Goal: Communication & Community: Answer question/provide support

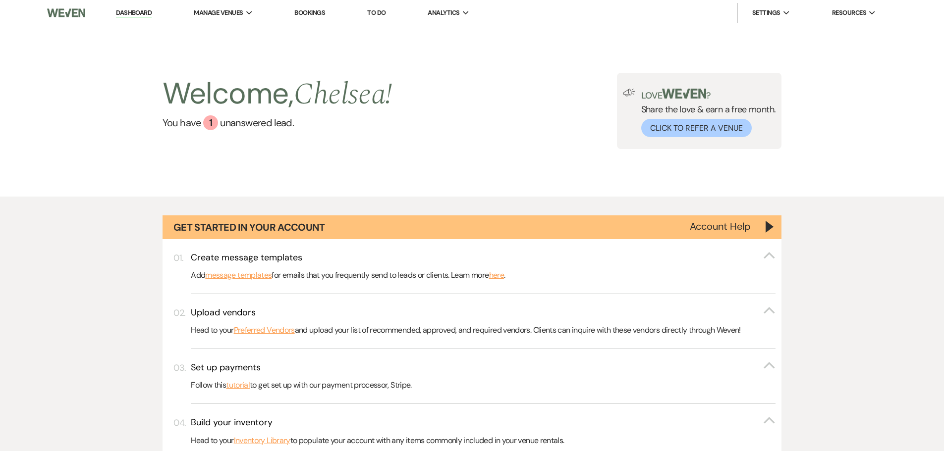
select select "5"
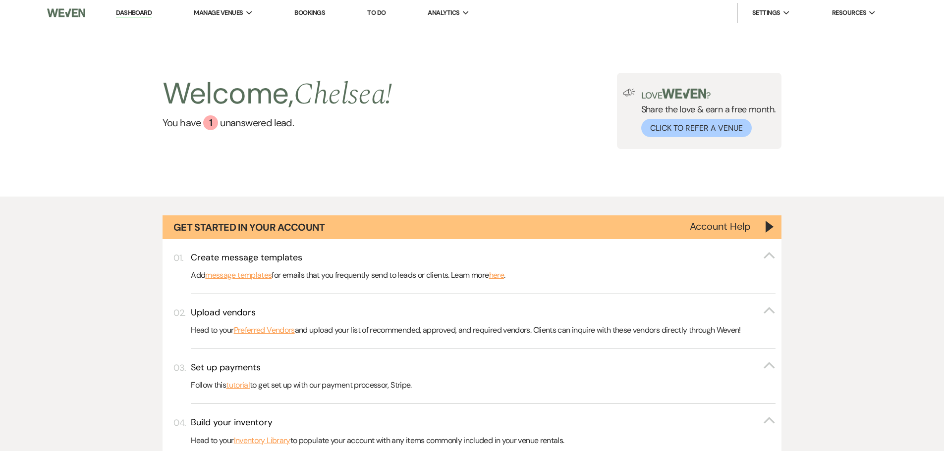
select select "5"
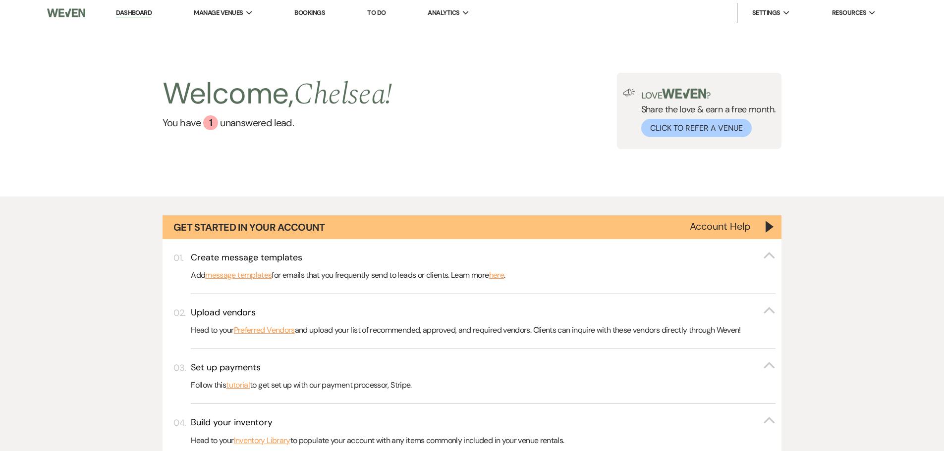
select select "5"
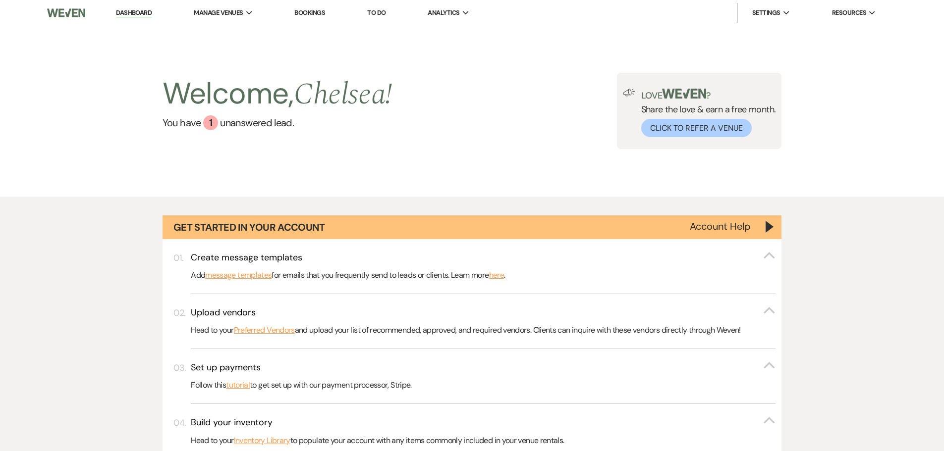
select select "5"
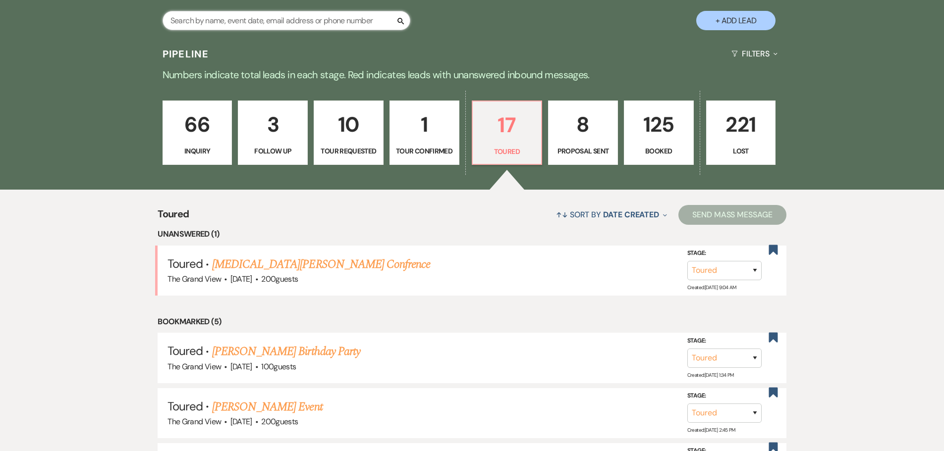
click at [277, 21] on input "text" at bounding box center [287, 20] width 248 height 19
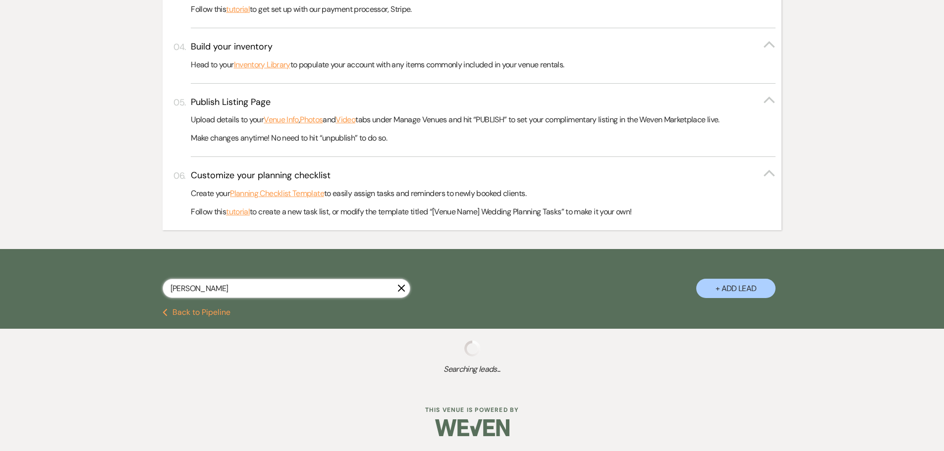
scroll to position [401, 0]
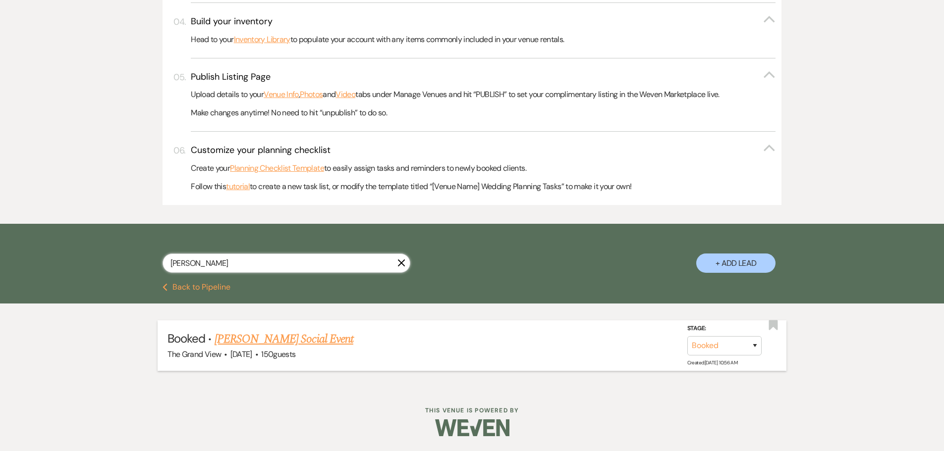
type input "[PERSON_NAME]"
click at [283, 335] on link "[PERSON_NAME] Social Event" at bounding box center [284, 340] width 139 height 18
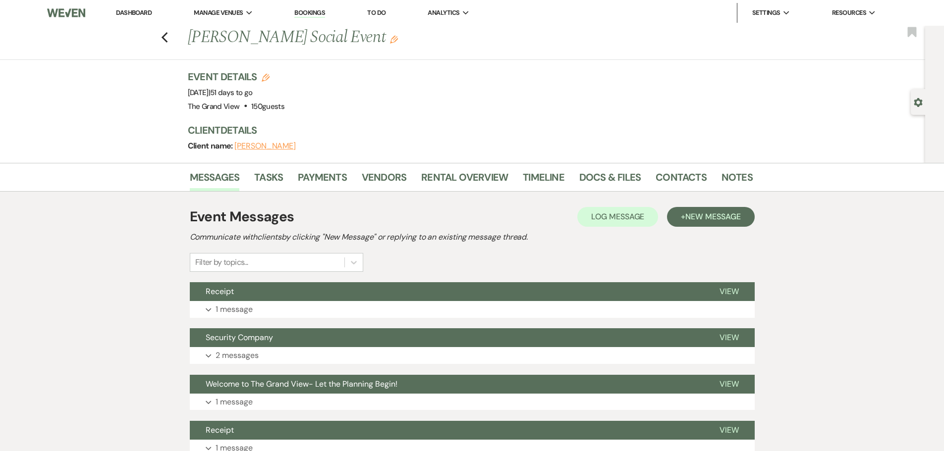
click at [282, 110] on span "150 guests" at bounding box center [267, 107] width 33 height 10
click at [427, 174] on link "Rental Overview" at bounding box center [464, 180] width 87 height 22
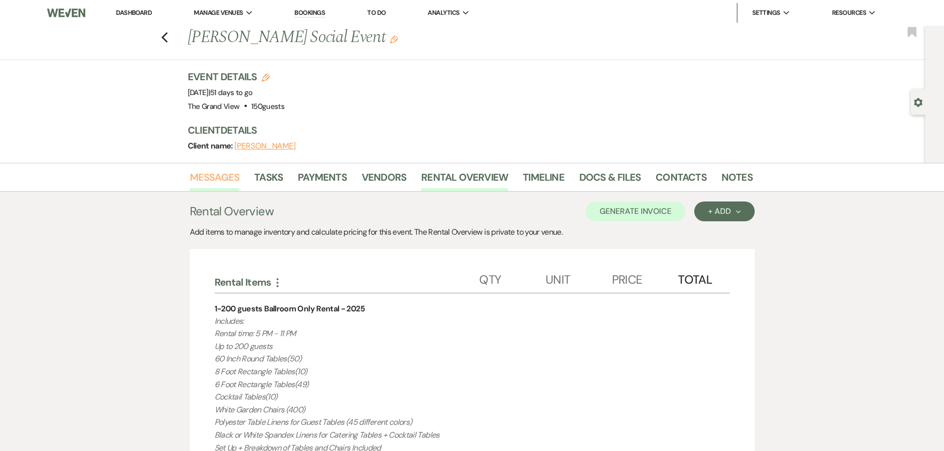
click at [197, 181] on link "Messages" at bounding box center [215, 180] width 50 height 22
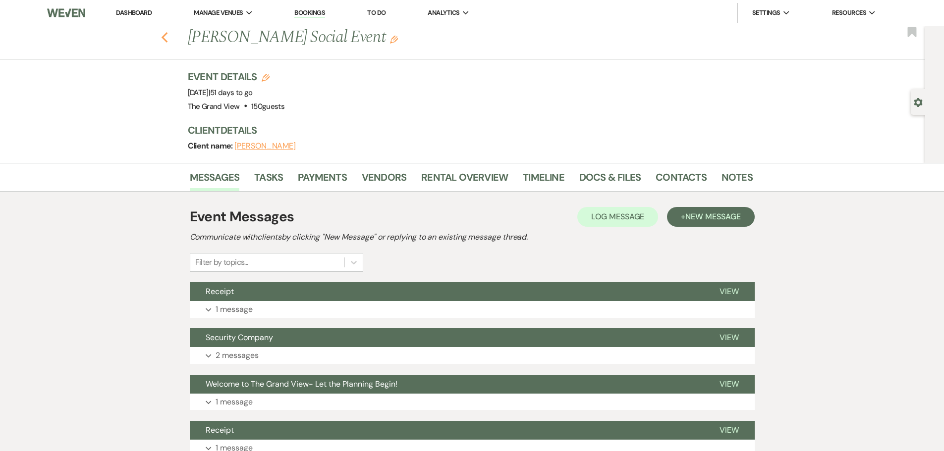
click at [166, 38] on use "button" at bounding box center [164, 37] width 6 height 11
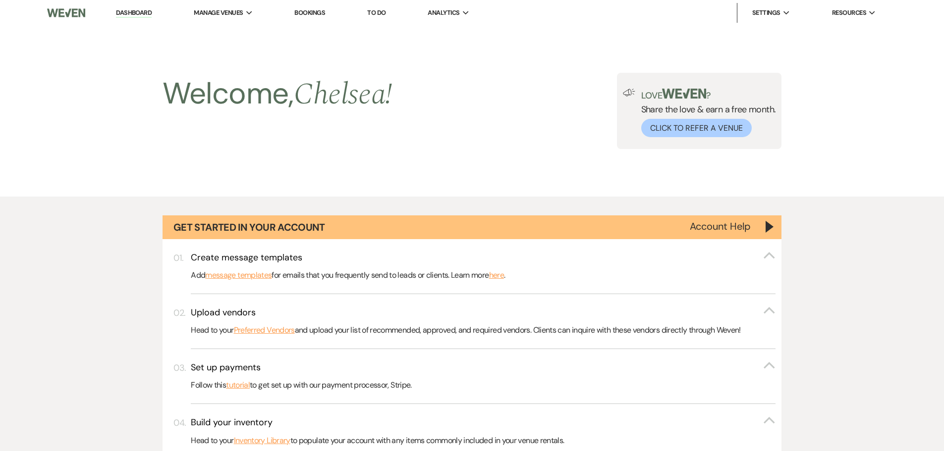
scroll to position [401, 0]
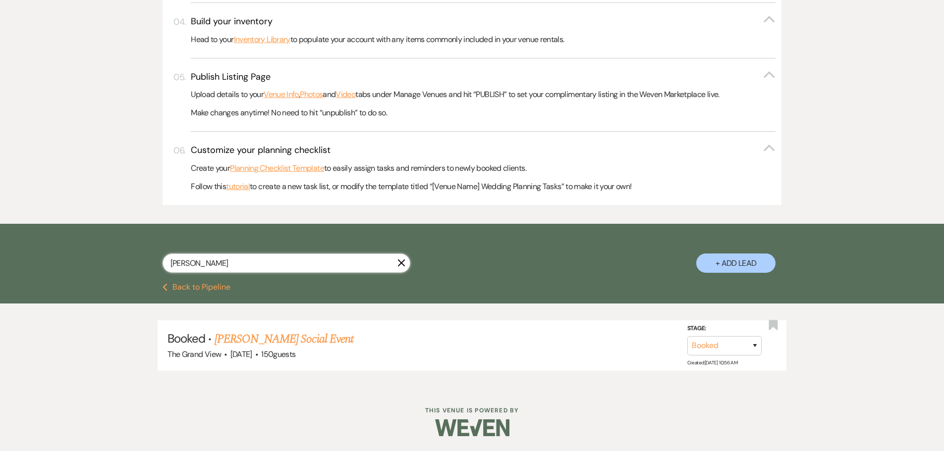
click at [405, 263] on input "[PERSON_NAME]" at bounding box center [287, 263] width 248 height 19
click at [397, 263] on icon "X" at bounding box center [401, 263] width 8 height 8
select select "5"
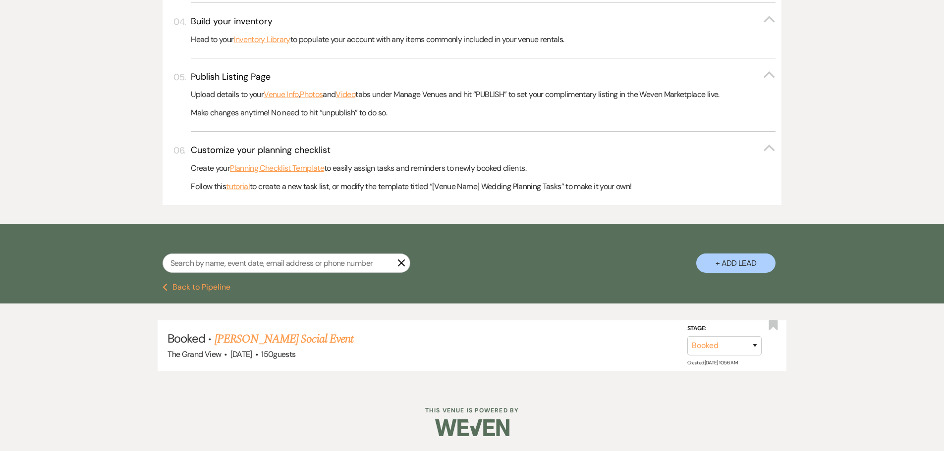
select select "5"
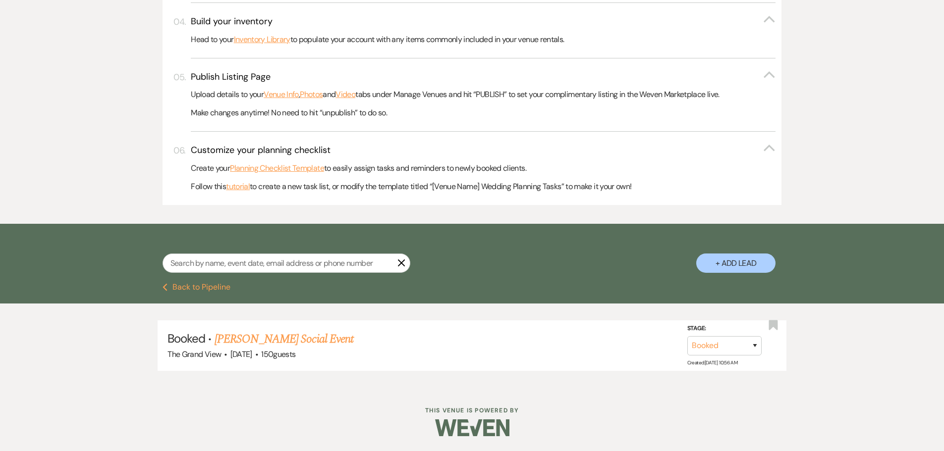
select select "5"
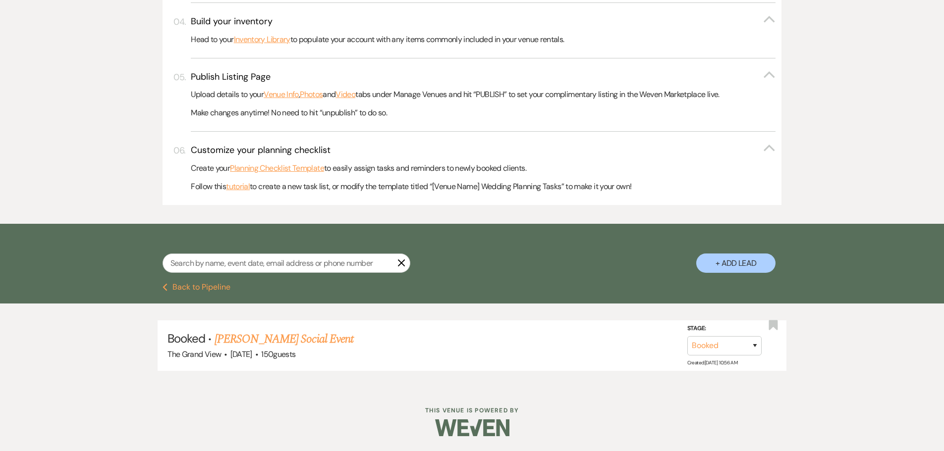
select select "5"
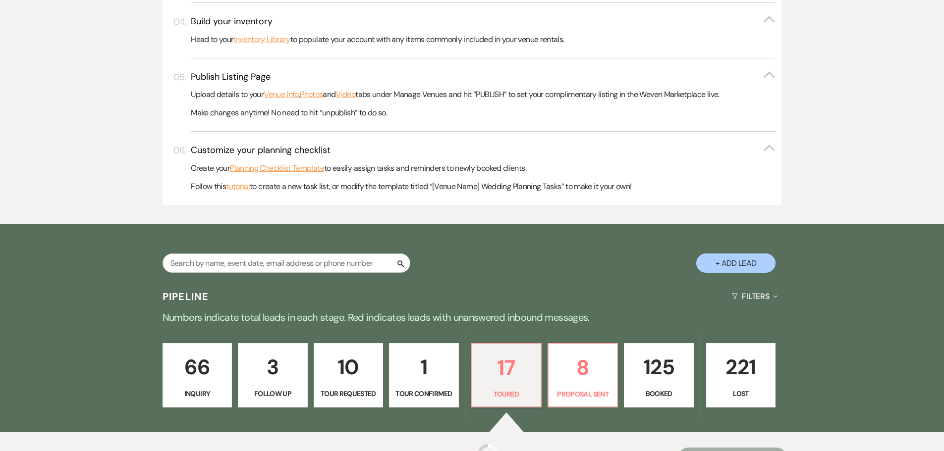
scroll to position [644, 0]
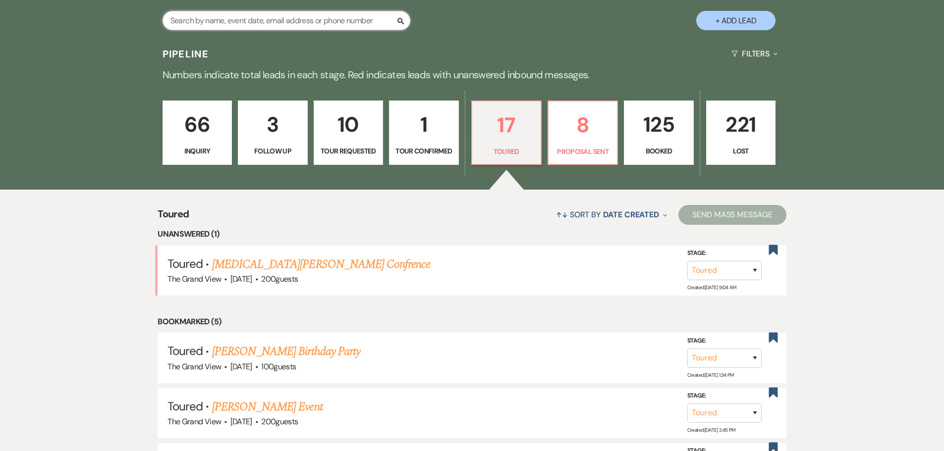
click at [209, 15] on input "text" at bounding box center [287, 20] width 248 height 19
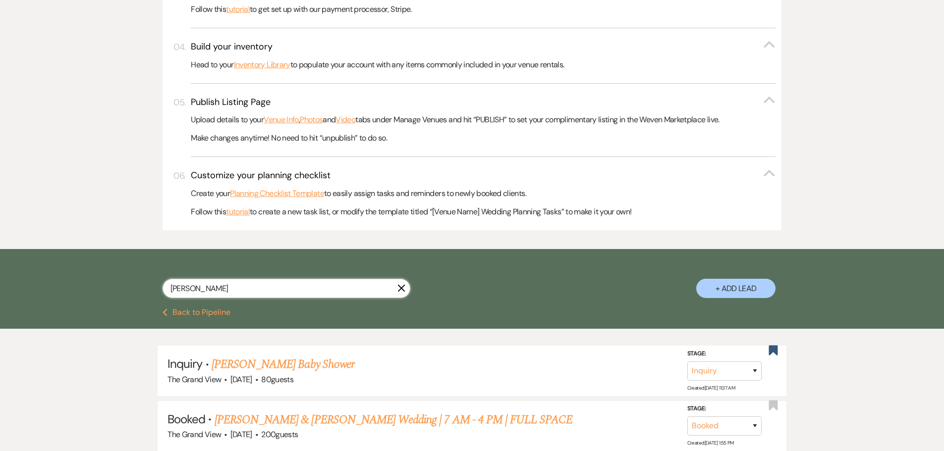
scroll to position [457, 0]
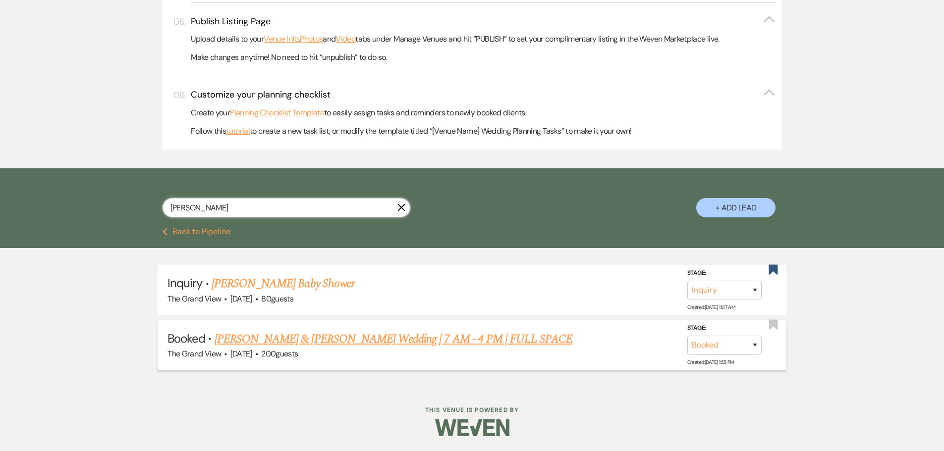
type input "[PERSON_NAME]"
click at [301, 331] on link "[PERSON_NAME] & [PERSON_NAME] Wedding | 7 AM - 4 PM | FULL SPACE" at bounding box center [394, 340] width 358 height 18
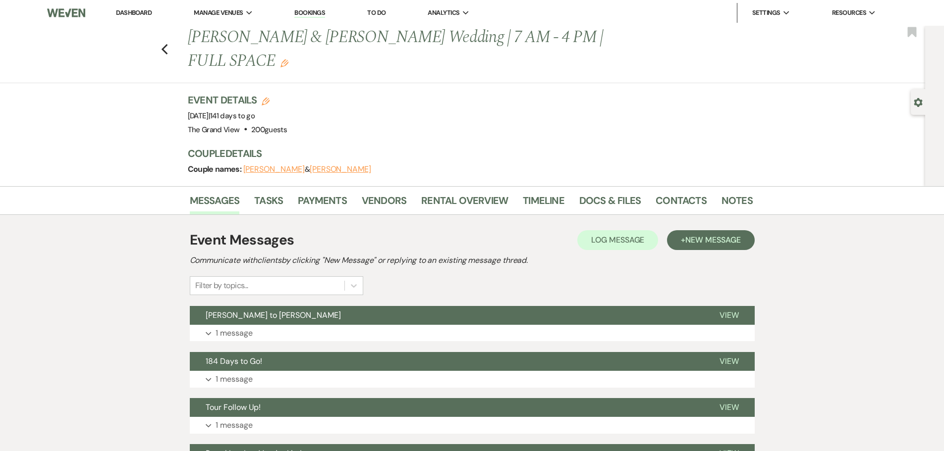
click at [137, 13] on link "Dashboard" at bounding box center [134, 12] width 36 height 8
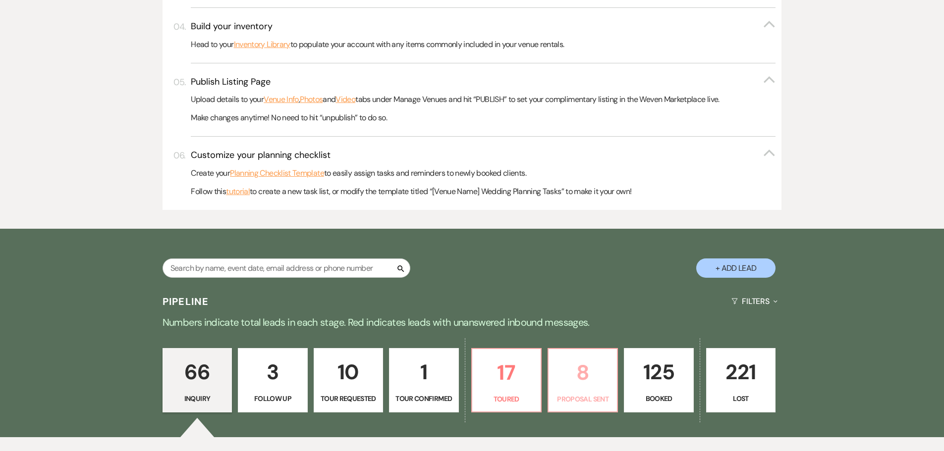
click at [569, 386] on p "8" at bounding box center [583, 372] width 56 height 33
select select "6"
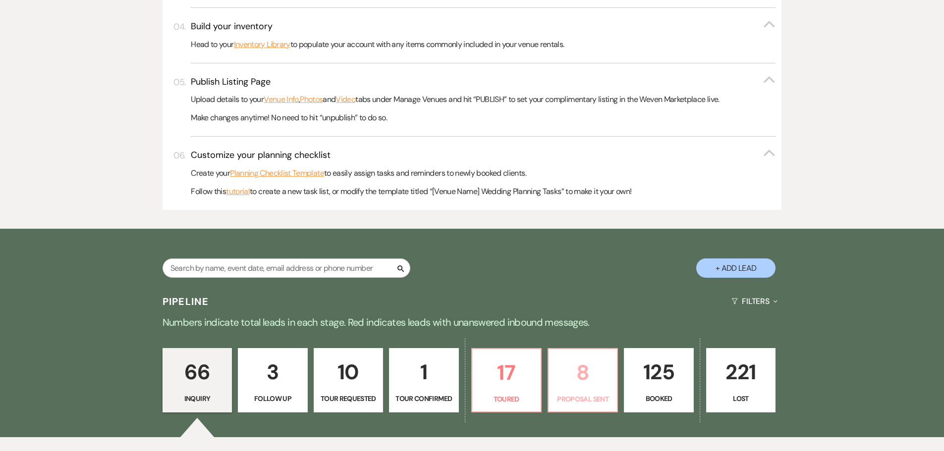
select select "6"
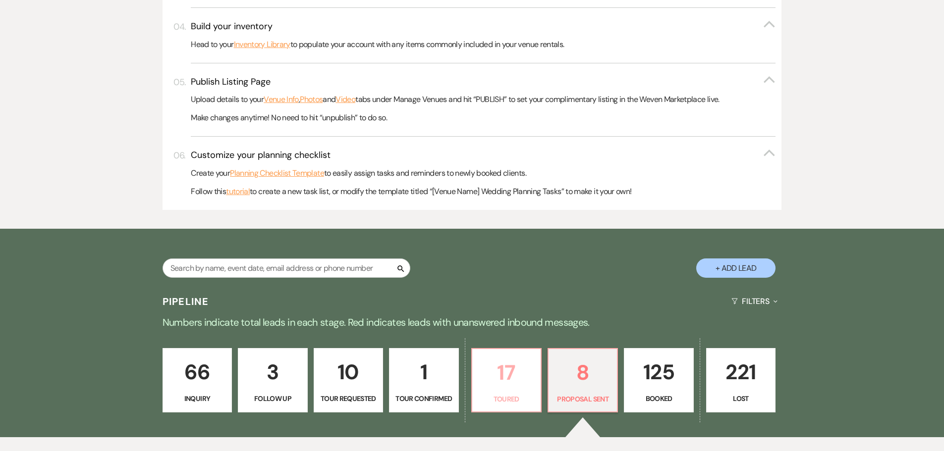
scroll to position [694, 0]
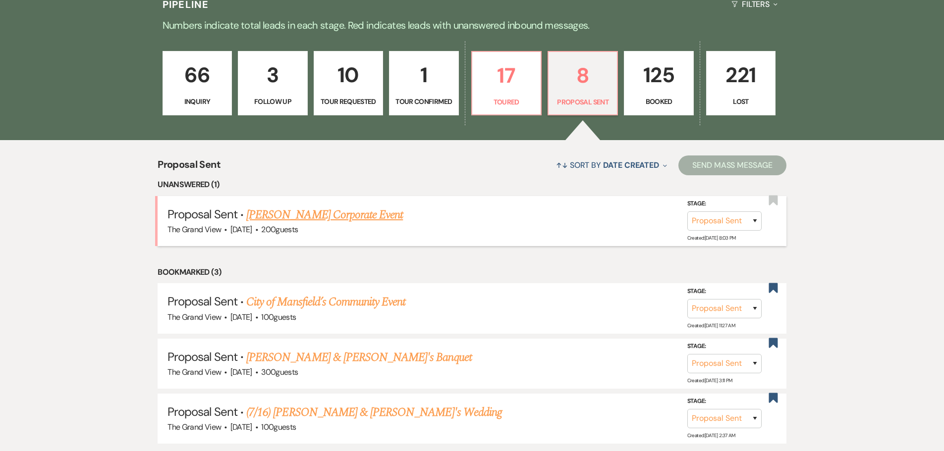
click at [291, 215] on link "[PERSON_NAME] Corporate Event" at bounding box center [324, 215] width 157 height 18
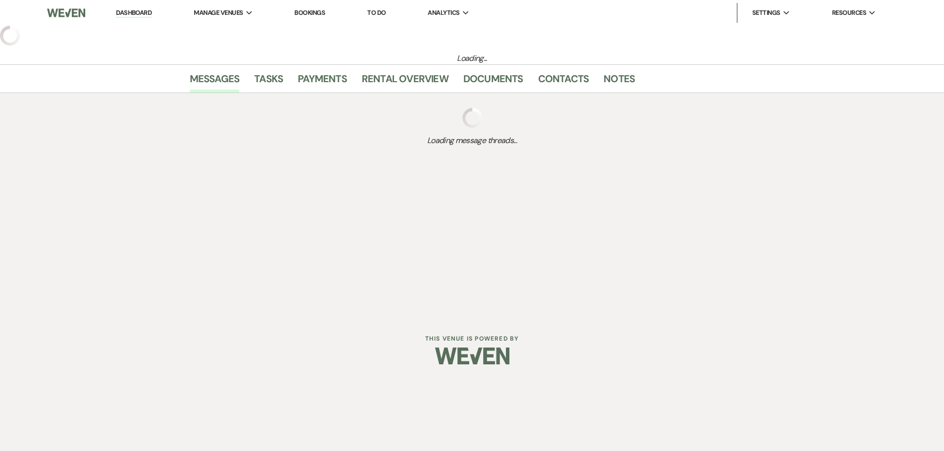
select select "6"
select select "5"
select select "9"
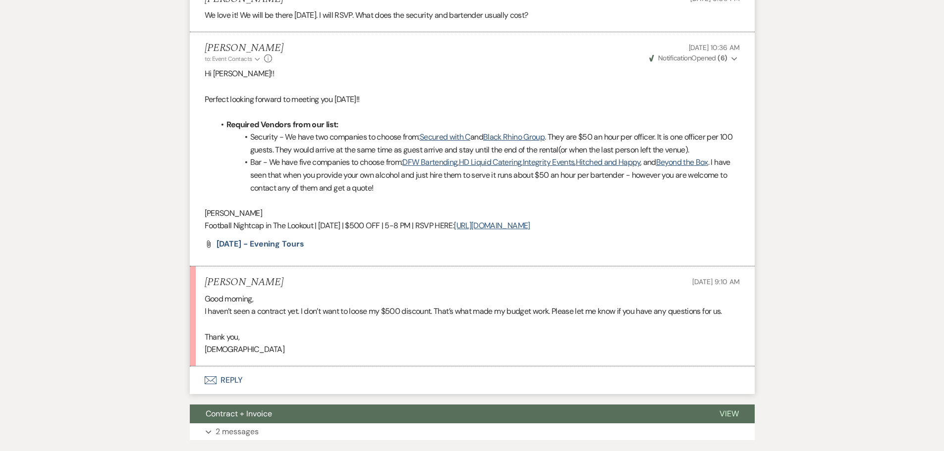
scroll to position [927, 0]
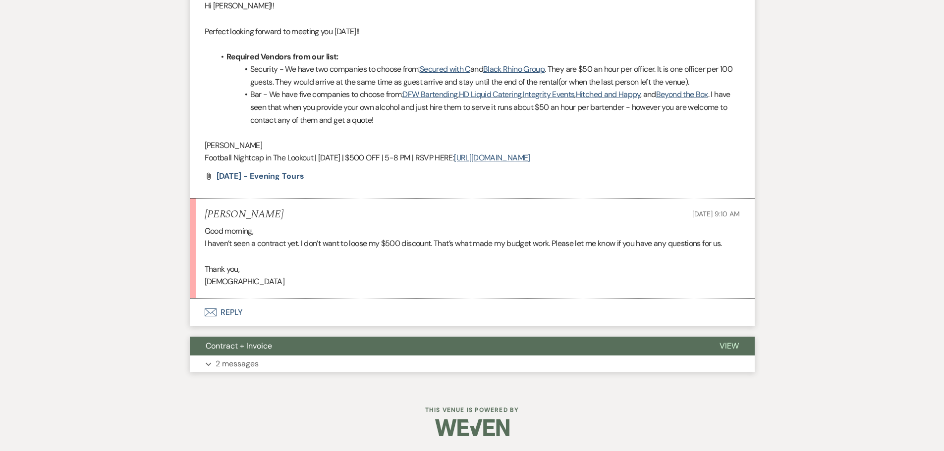
click at [252, 343] on span "Contract + Invoice" at bounding box center [239, 346] width 66 height 10
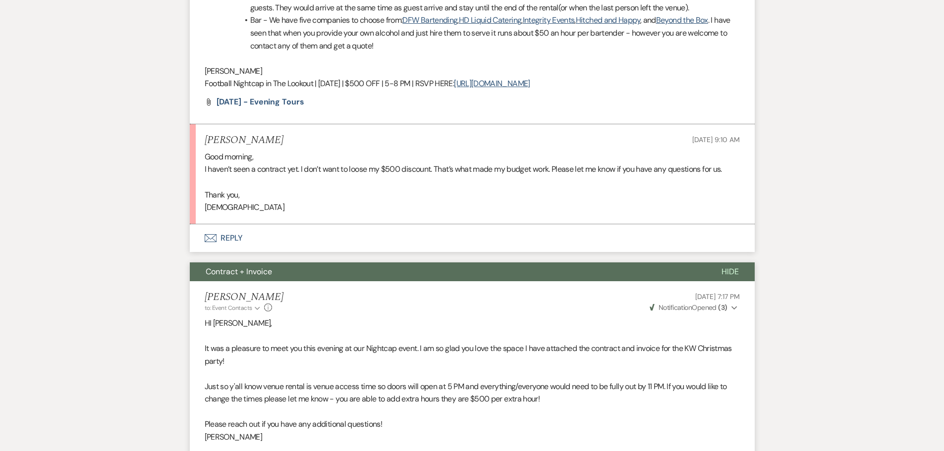
scroll to position [1200, 0]
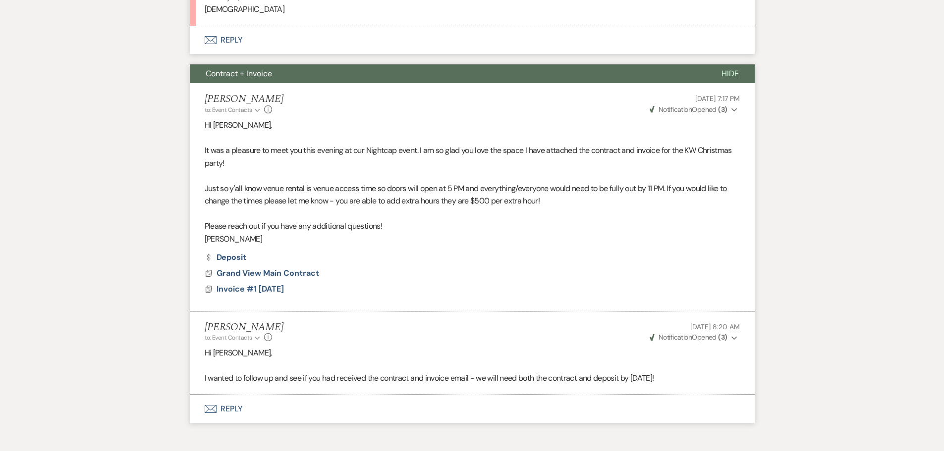
click at [717, 111] on span "Weven Check Notification Opened ( 3 )" at bounding box center [689, 109] width 78 height 9
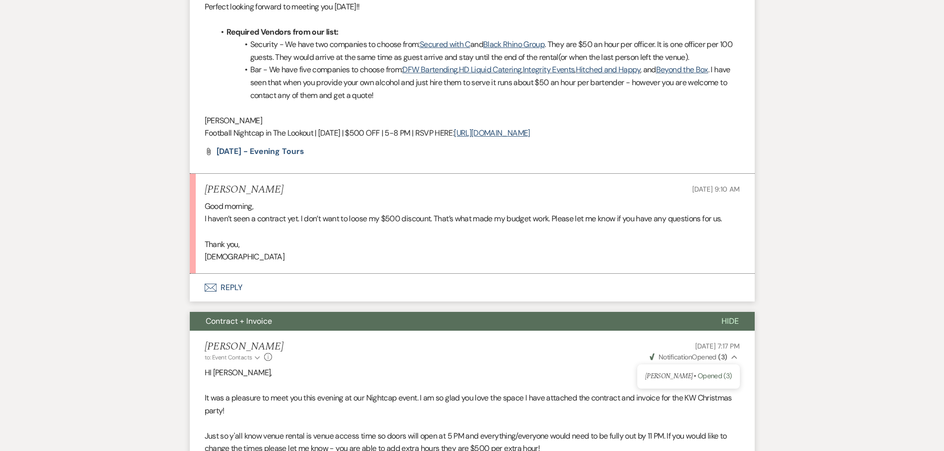
click at [238, 288] on button "Envelope Reply" at bounding box center [472, 288] width 565 height 28
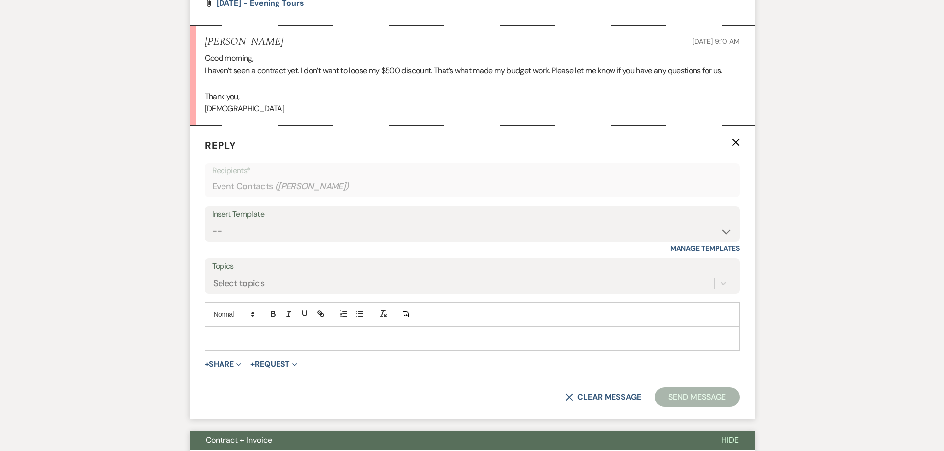
scroll to position [1103, 0]
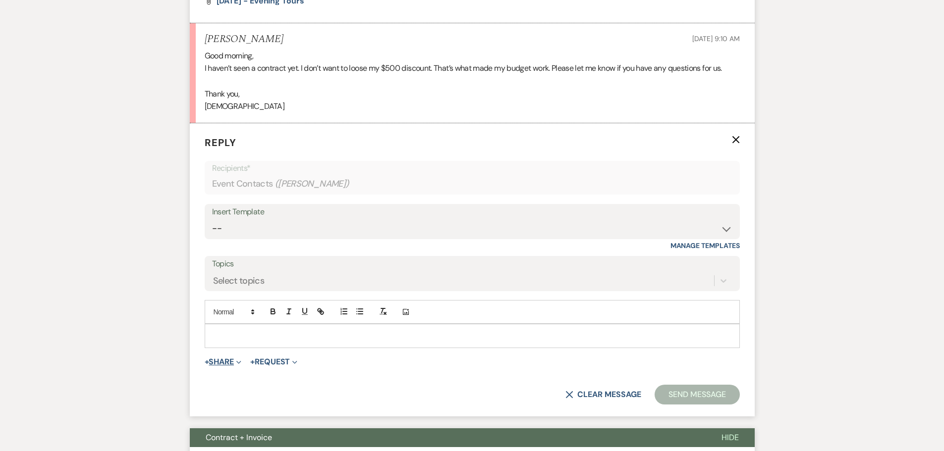
click at [218, 361] on button "+ Share Expand" at bounding box center [223, 362] width 37 height 8
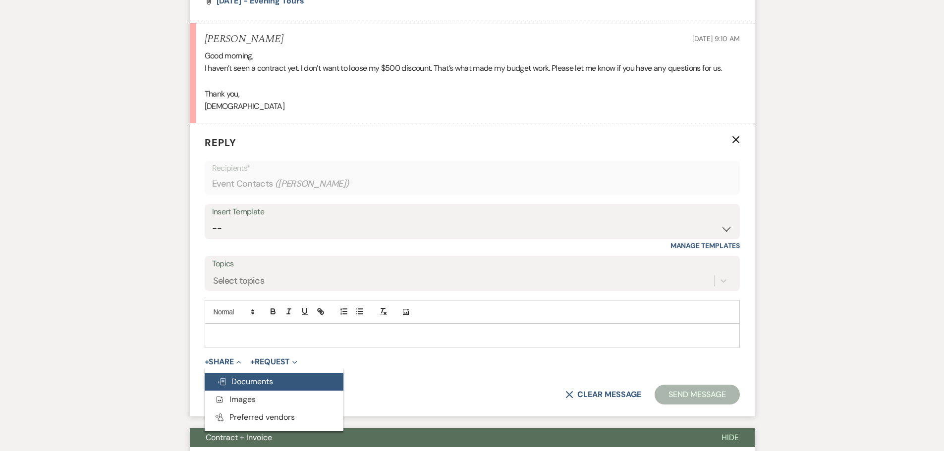
click at [270, 381] on span "Doc Upload Documents" at bounding box center [245, 382] width 56 height 10
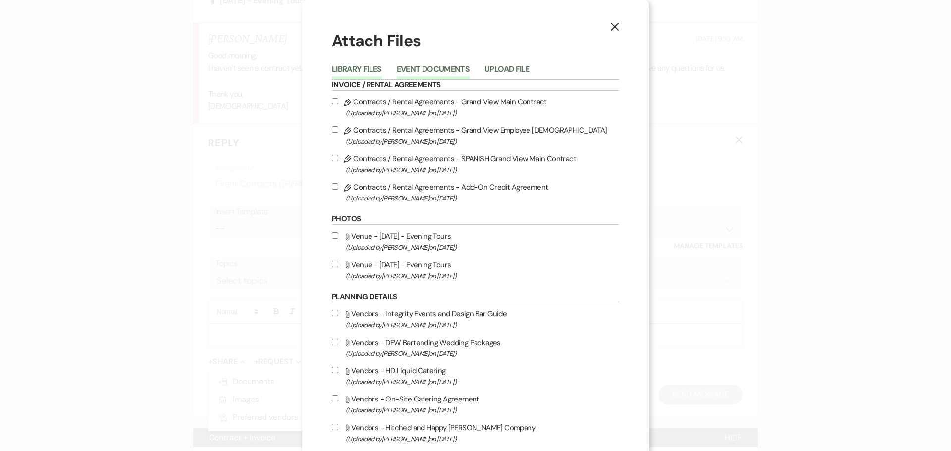
click at [441, 69] on button "Event Documents" at bounding box center [433, 72] width 73 height 14
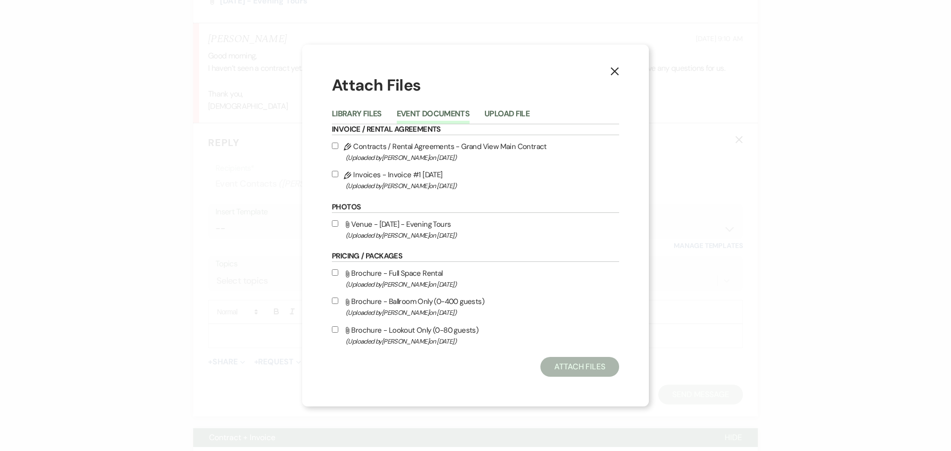
click at [461, 147] on label "Pencil Contracts / Rental Agreements - Grand View Main Contract (Uploaded by [P…" at bounding box center [475, 151] width 287 height 23
click at [338, 147] on input "Pencil Contracts / Rental Agreements - Grand View Main Contract (Uploaded by [P…" at bounding box center [335, 146] width 6 height 6
checkbox input "true"
click at [437, 175] on label "Pencil Invoices - Invoice #1 [DATE] (Uploaded by [PERSON_NAME] on [DATE] )" at bounding box center [475, 179] width 287 height 23
click at [338, 175] on input "Pencil Invoices - Invoice #1 [DATE] (Uploaded by [PERSON_NAME] on [DATE] )" at bounding box center [335, 174] width 6 height 6
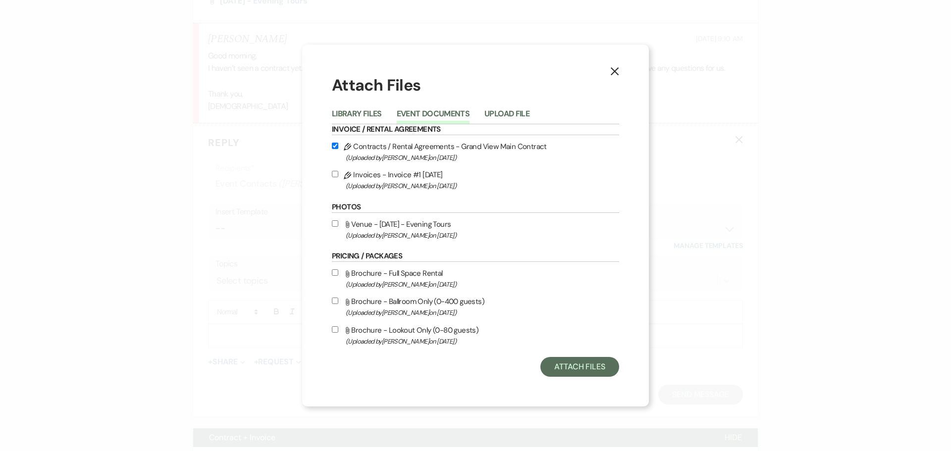
checkbox input "true"
click at [573, 360] on button "Attach Files" at bounding box center [580, 367] width 79 height 20
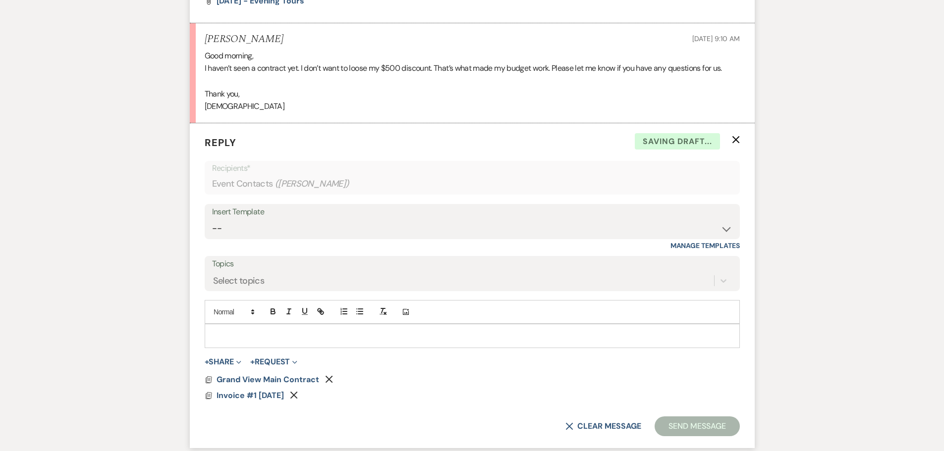
click at [308, 333] on p at bounding box center [472, 336] width 519 height 11
click at [220, 104] on div "Good morning, I haven’t seen a contract yet. I don’t want to loose my $500 disc…" at bounding box center [472, 81] width 535 height 63
copy div "[DEMOGRAPHIC_DATA]"
click at [225, 336] on p "Hi [PERSON_NAME]" at bounding box center [472, 336] width 519 height 11
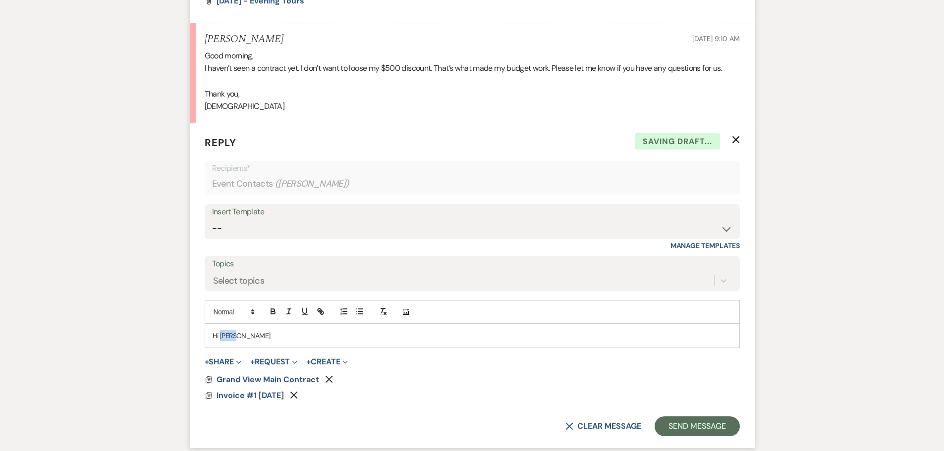
click at [225, 336] on p "Hi [PERSON_NAME]" at bounding box center [472, 336] width 519 height 11
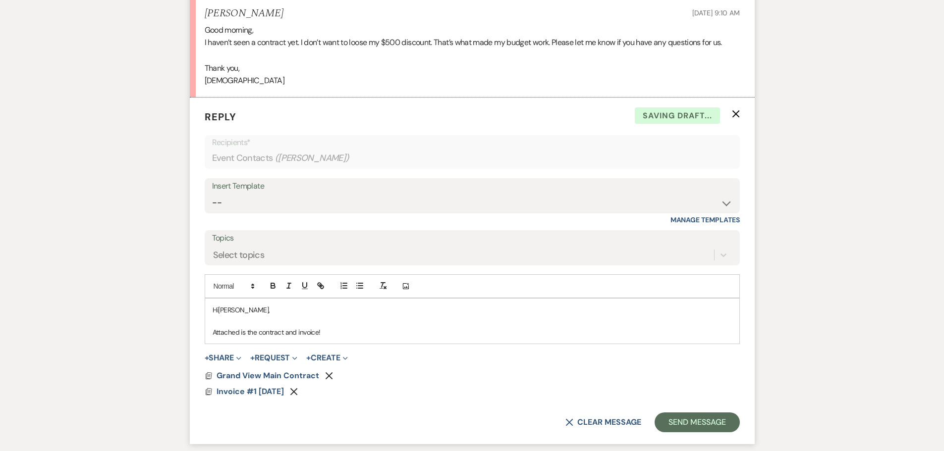
scroll to position [1152, 0]
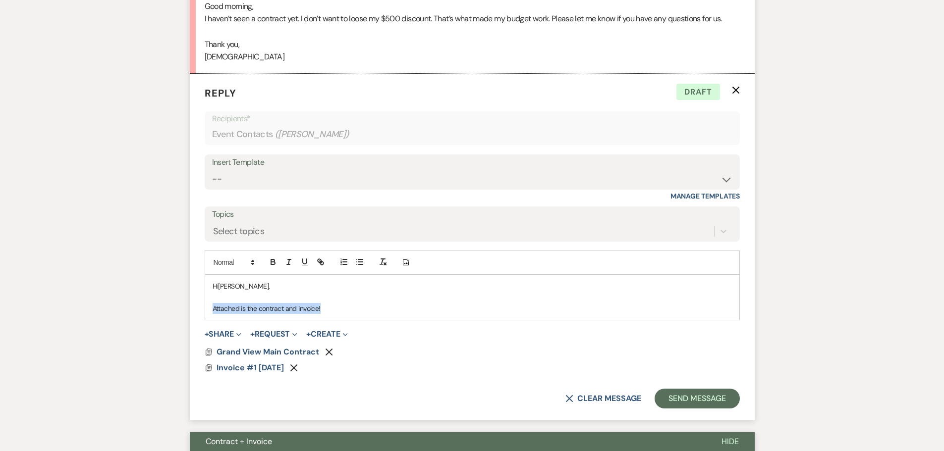
drag, startPoint x: 335, startPoint y: 311, endPoint x: 197, endPoint y: 310, distance: 138.8
click at [197, 310] on form "Reply X Draft Recipients* Event Contacts ( [PERSON_NAME] ) Insert Template -- W…" at bounding box center [472, 247] width 565 height 347
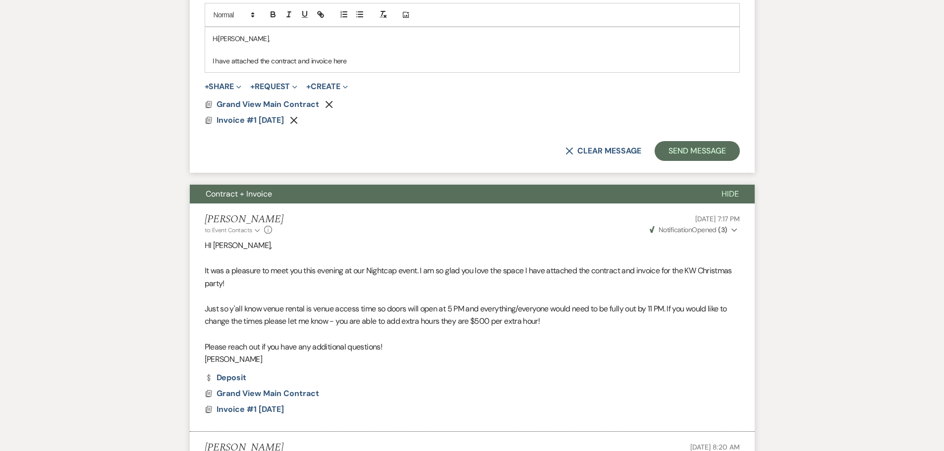
scroll to position [1350, 0]
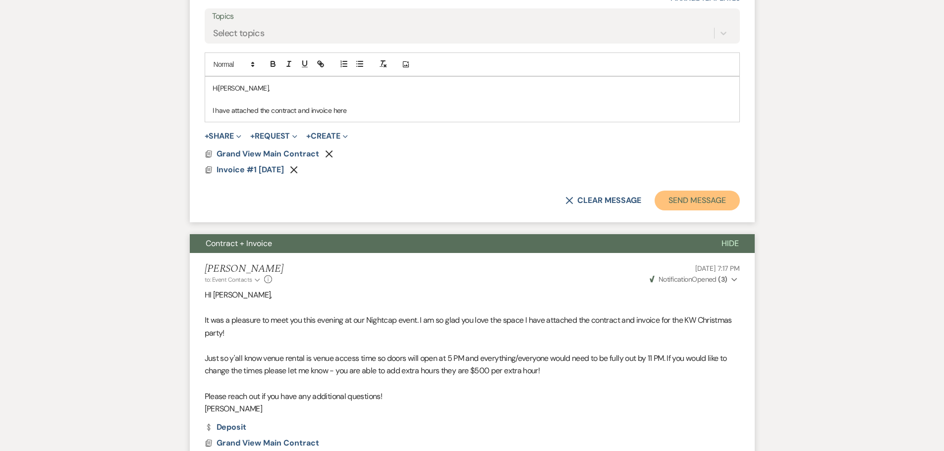
click at [681, 202] on button "Send Message" at bounding box center [697, 201] width 85 height 20
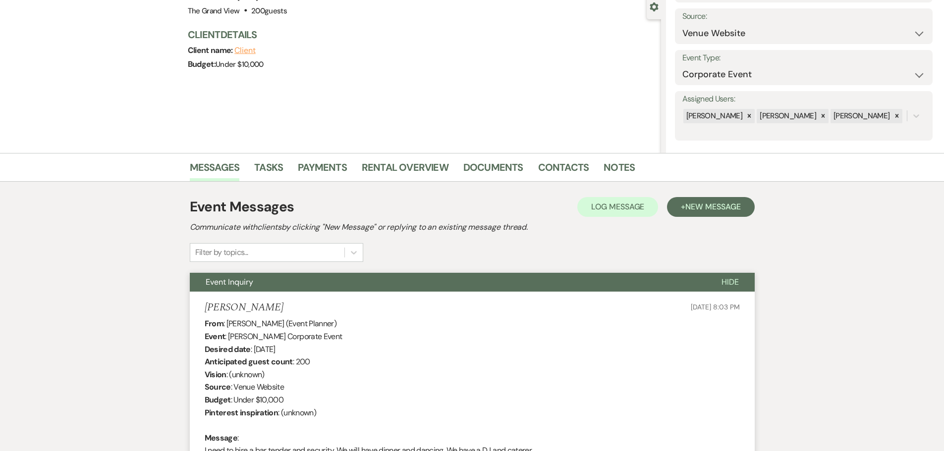
scroll to position [0, 0]
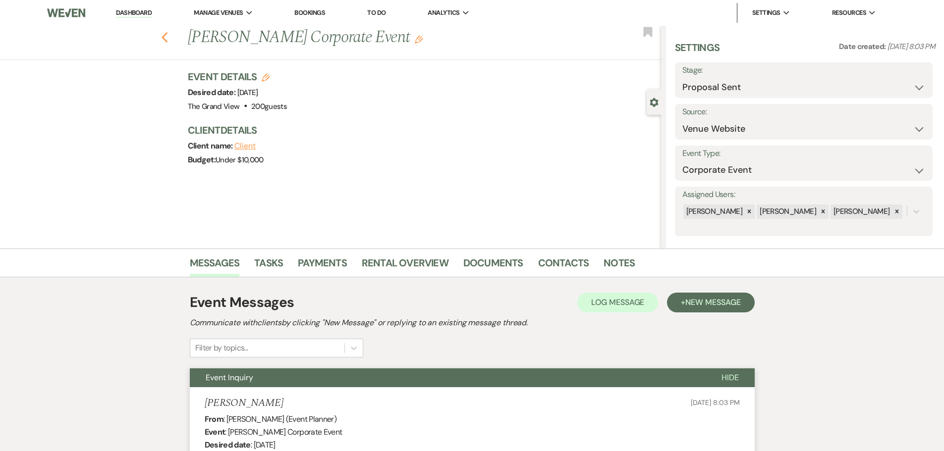
click at [167, 40] on use "button" at bounding box center [164, 37] width 6 height 11
select select "6"
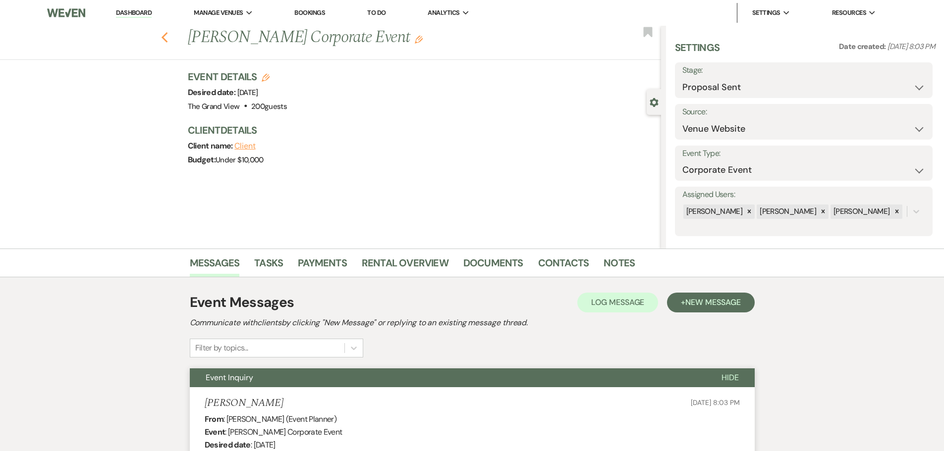
select select "6"
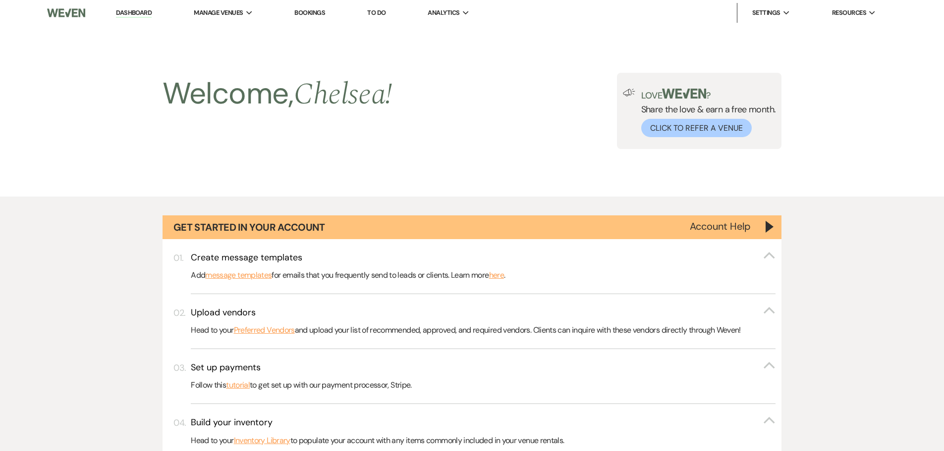
scroll to position [694, 0]
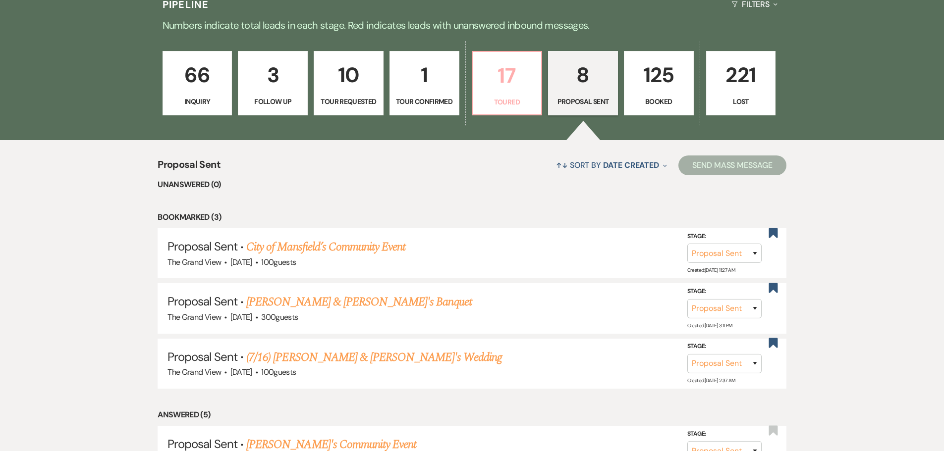
click at [516, 98] on p "Toured" at bounding box center [507, 102] width 57 height 11
select select "5"
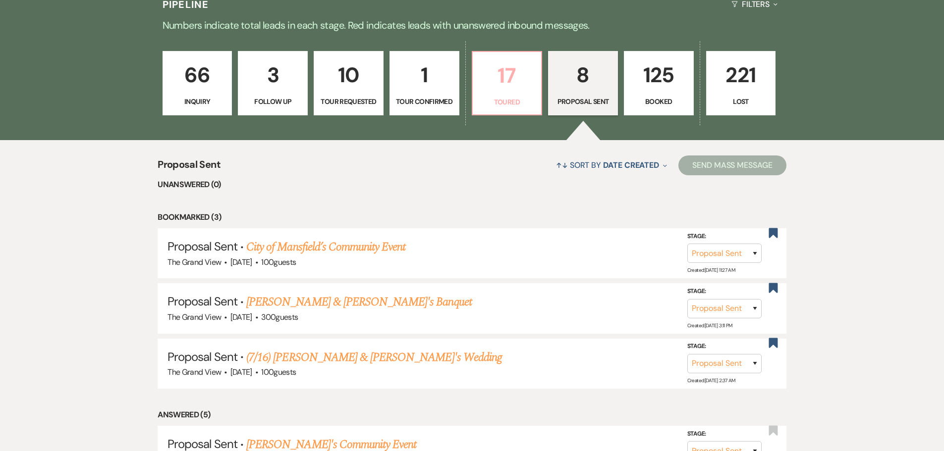
select select "5"
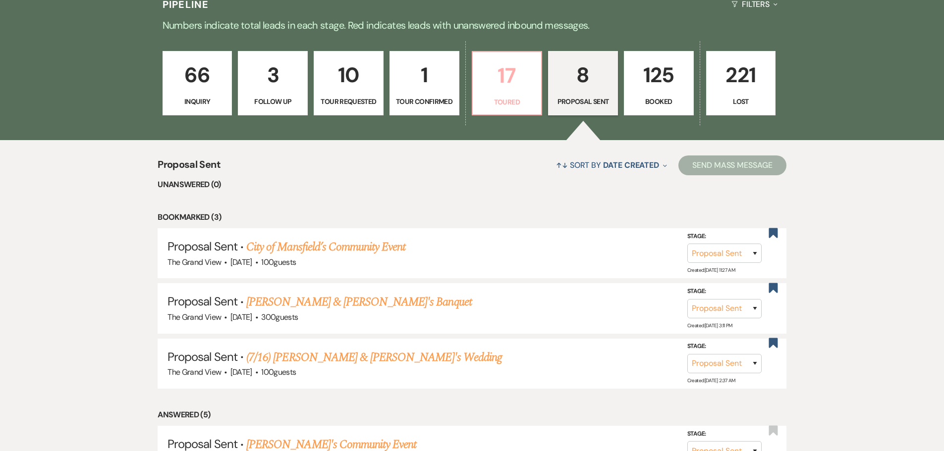
select select "5"
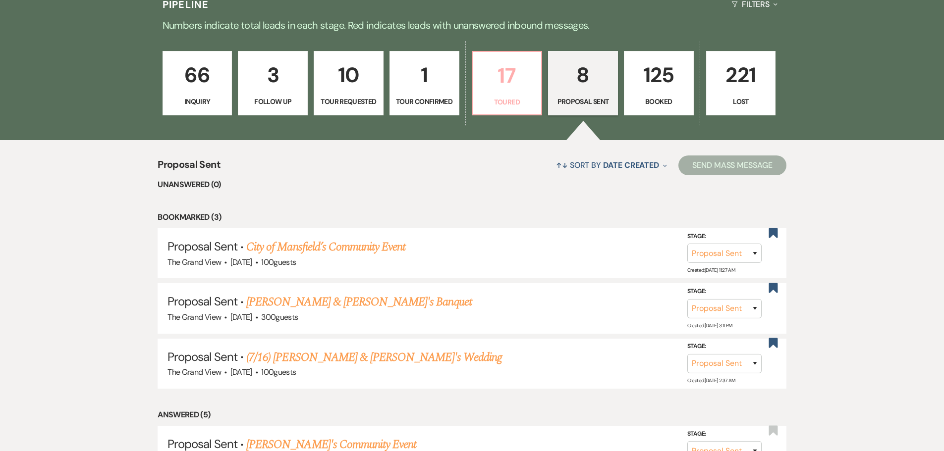
select select "5"
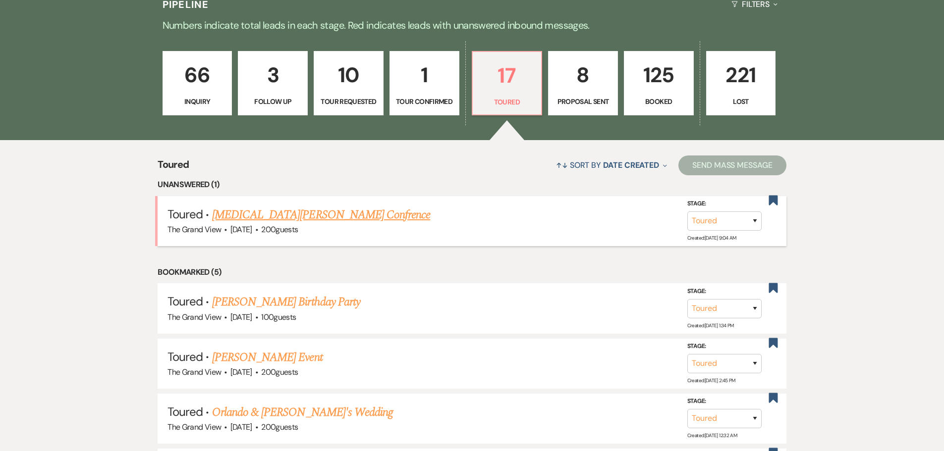
click at [296, 219] on link "[MEDICAL_DATA][PERSON_NAME] Confrence" at bounding box center [321, 215] width 218 height 18
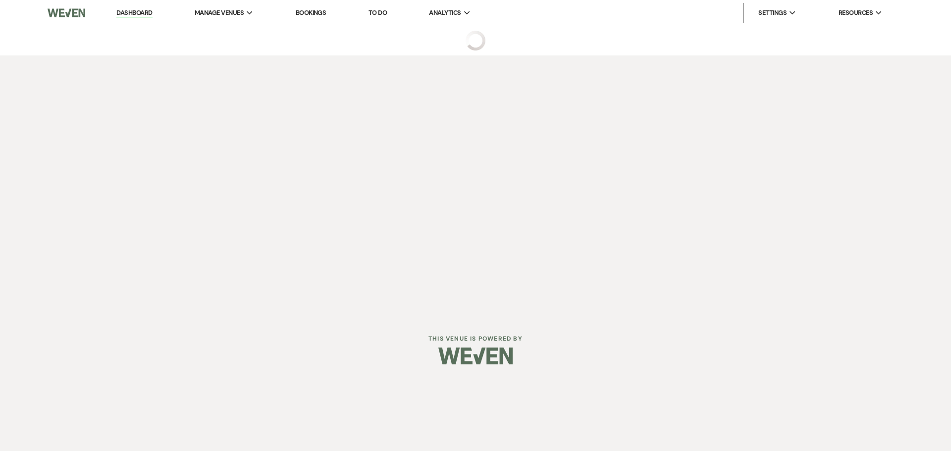
select select "5"
select select "9"
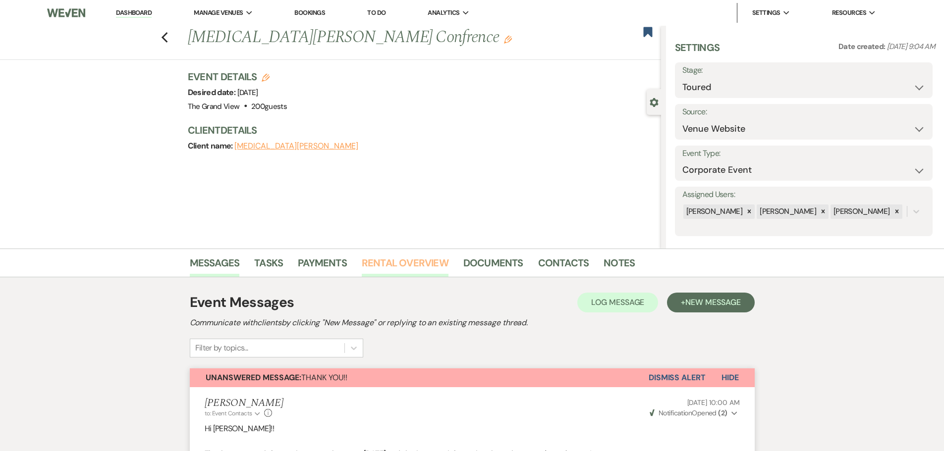
click at [419, 265] on link "Rental Overview" at bounding box center [405, 266] width 87 height 22
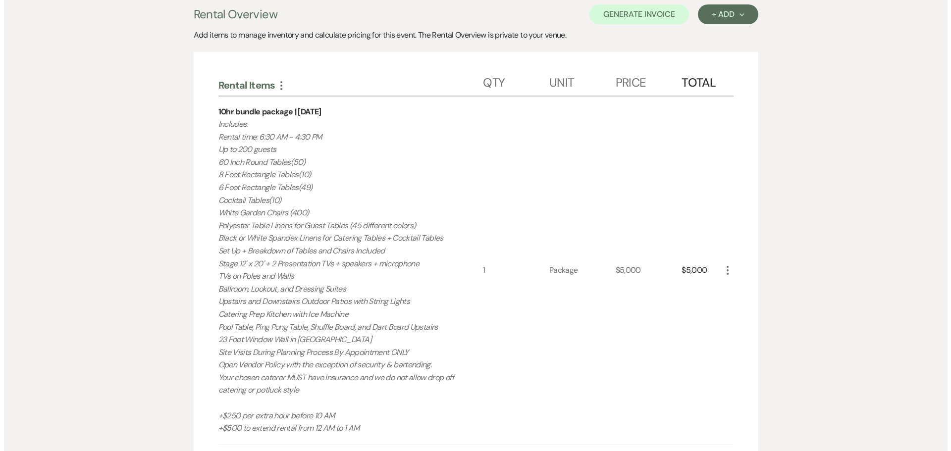
scroll to position [297, 0]
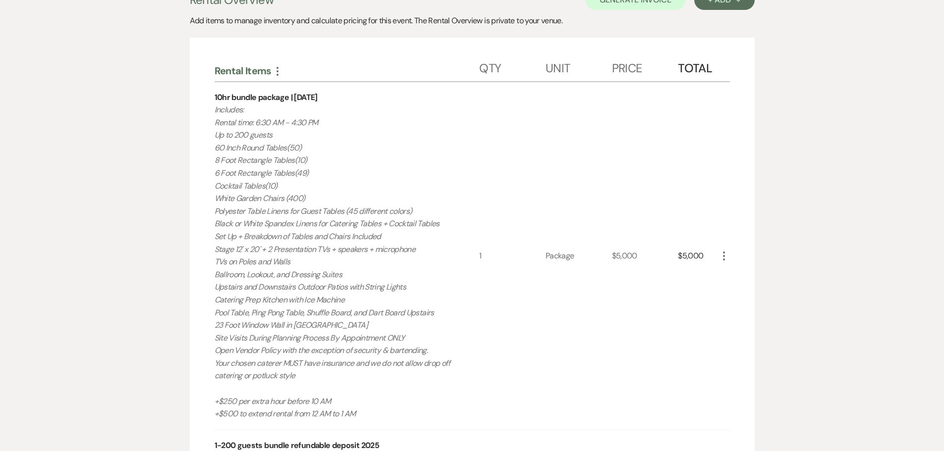
click at [722, 260] on icon "More" at bounding box center [724, 256] width 12 height 12
click at [726, 274] on button "Pencil Edit" at bounding box center [744, 276] width 52 height 16
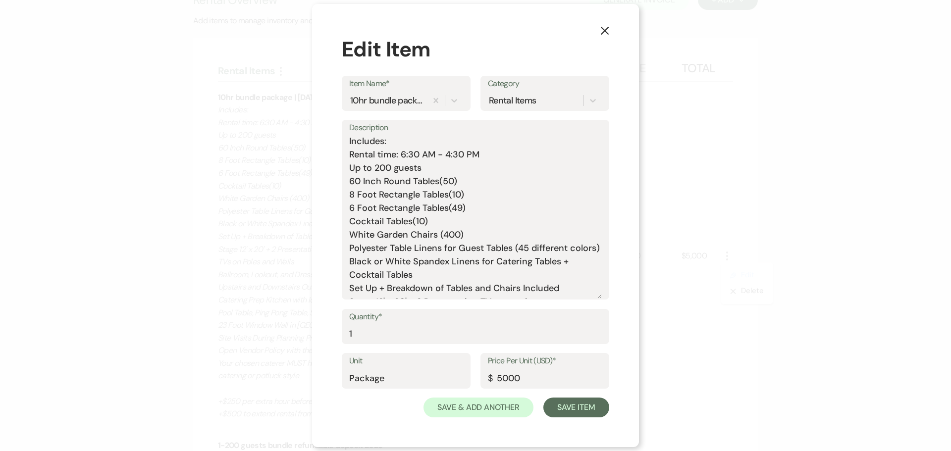
drag, startPoint x: 600, startPoint y: 240, endPoint x: 600, endPoint y: 355, distance: 115.0
click at [600, 355] on form "Item Name* 10hr bundle package | [DATE] Category Rental Items Description Quant…" at bounding box center [476, 247] width 268 height 342
drag, startPoint x: 387, startPoint y: 262, endPoint x: 323, endPoint y: 245, distance: 66.5
click at [323, 245] on div "X Edit Item Item Name* 10hr bundle package | [DATE] Category Rental Items Descr…" at bounding box center [475, 225] width 327 height 445
drag, startPoint x: 442, startPoint y: 261, endPoint x: 494, endPoint y: 248, distance: 53.6
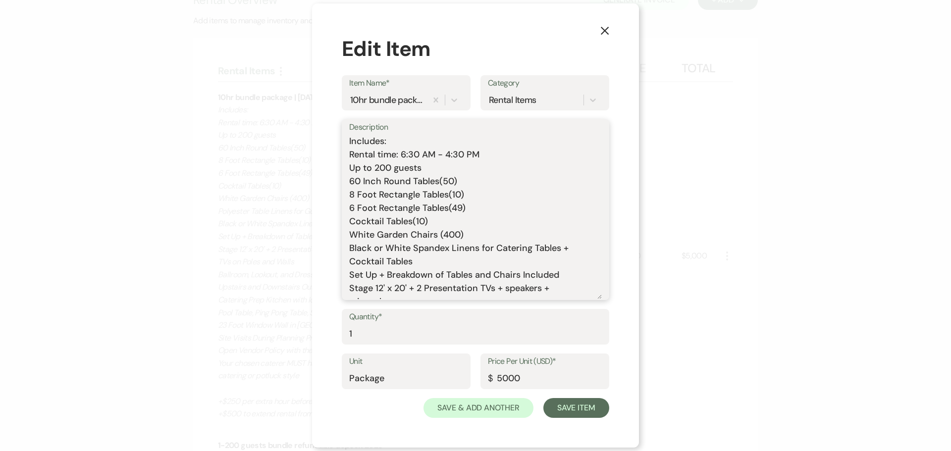
click at [494, 248] on textarea "Includes: Rental time: 6:30 AM - 4:30 PM Up to 200 guests 60 Inch Round Tables(…" at bounding box center [475, 217] width 253 height 165
type textarea "Includes: Rental time: 6:30 AM - 4:30 PM Up to 200 guests 60 Inch Round Tables(…"
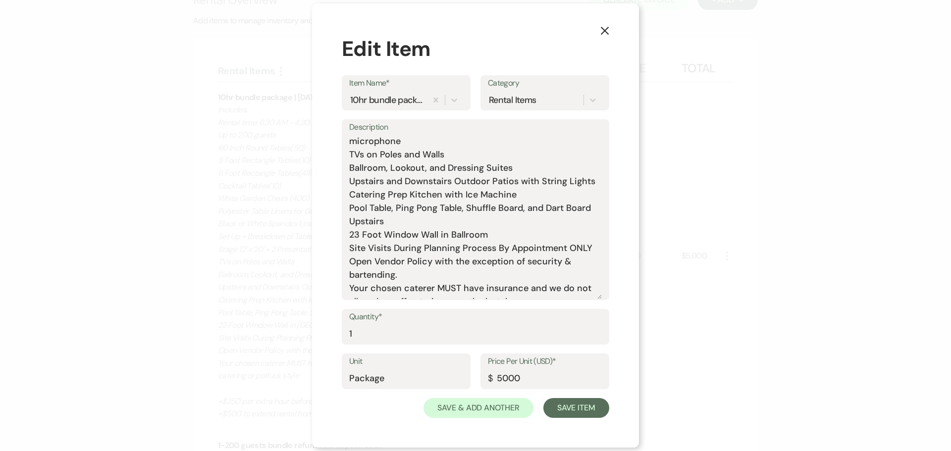
scroll to position [197, 0]
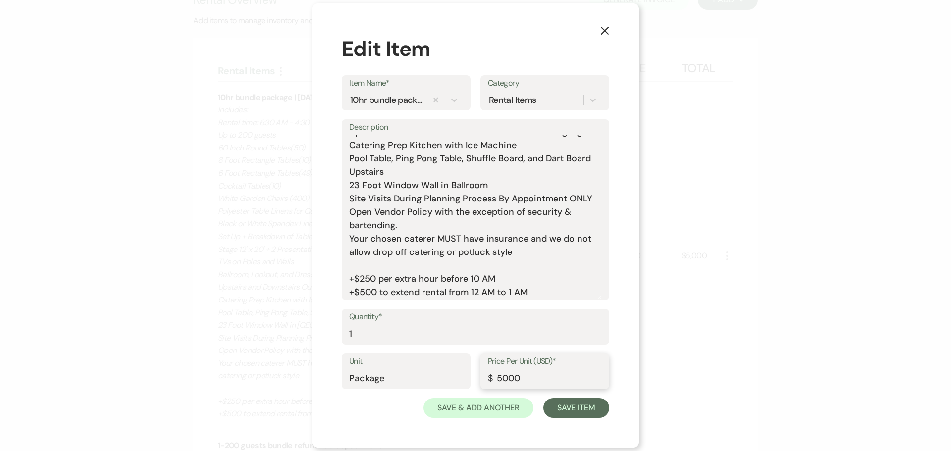
drag, startPoint x: 533, startPoint y: 378, endPoint x: 380, endPoint y: 377, distance: 153.1
click at [380, 377] on div "Unit Package Price Per Unit (USD)* $ 5000" at bounding box center [476, 376] width 268 height 45
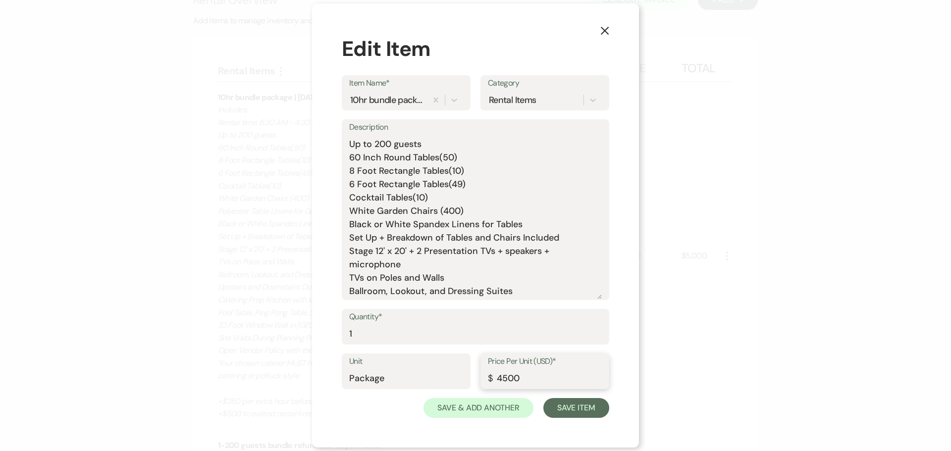
scroll to position [0, 0]
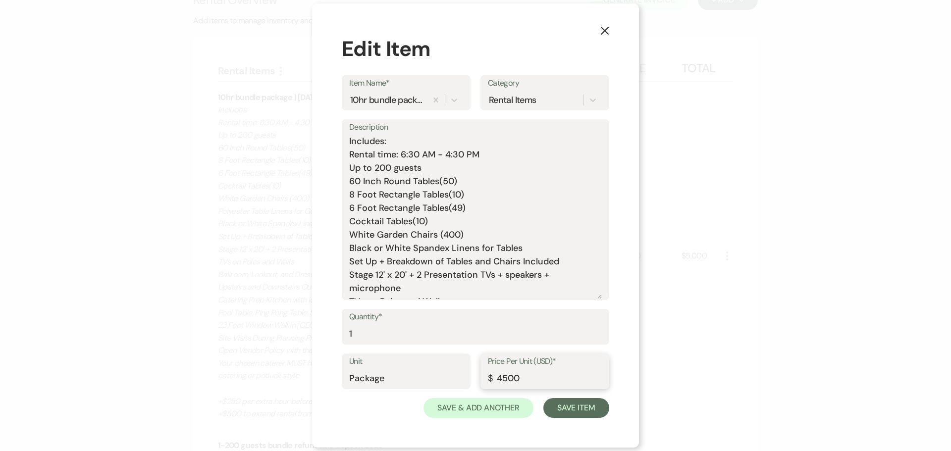
type input "4500"
drag, startPoint x: 461, startPoint y: 179, endPoint x: 301, endPoint y: 187, distance: 160.3
click at [301, 187] on div "X Edit Item Item Name* 10hr bundle package | [DATE] Category Rental Items Descr…" at bounding box center [475, 225] width 951 height 451
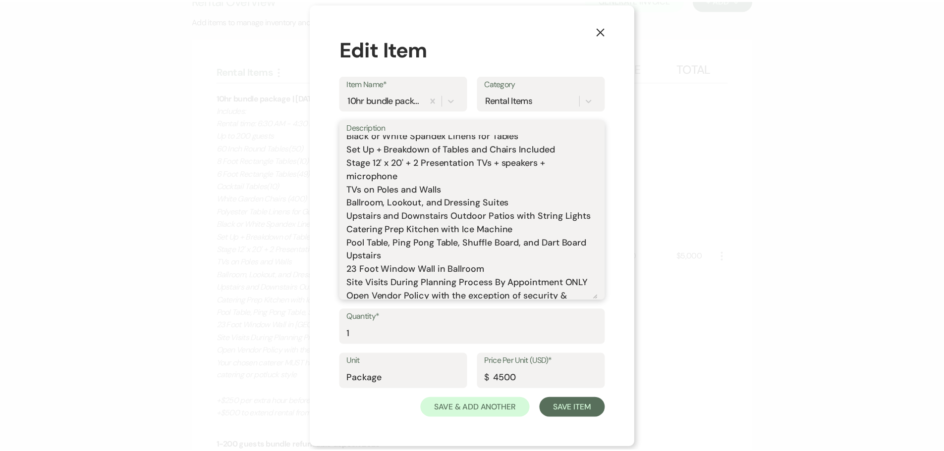
scroll to position [149, 0]
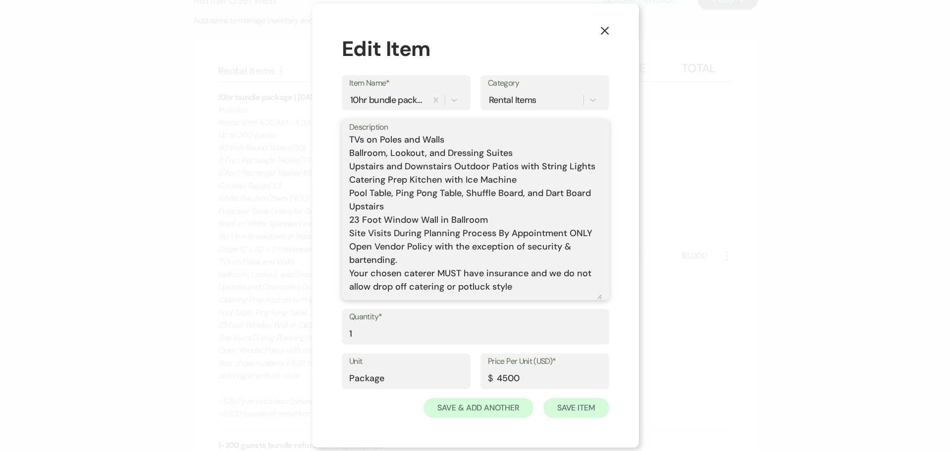
type textarea "Includes: Rental time: 6:30 AM - 4:30 PM Up to 200 guests 8 Foot Rectangle Tabl…"
click at [586, 407] on button "Save Item" at bounding box center [577, 408] width 66 height 20
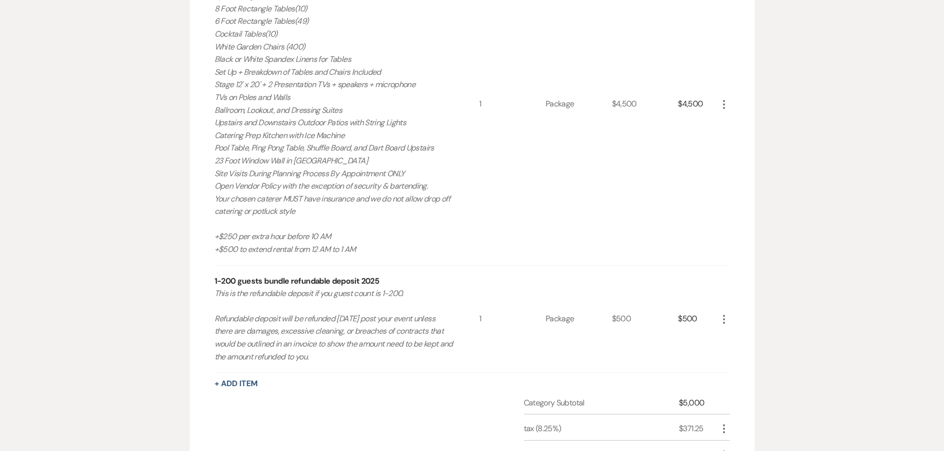
scroll to position [434, 0]
click at [728, 111] on icon "More" at bounding box center [724, 107] width 12 height 12
click at [729, 126] on icon "Pencil" at bounding box center [732, 126] width 6 height 7
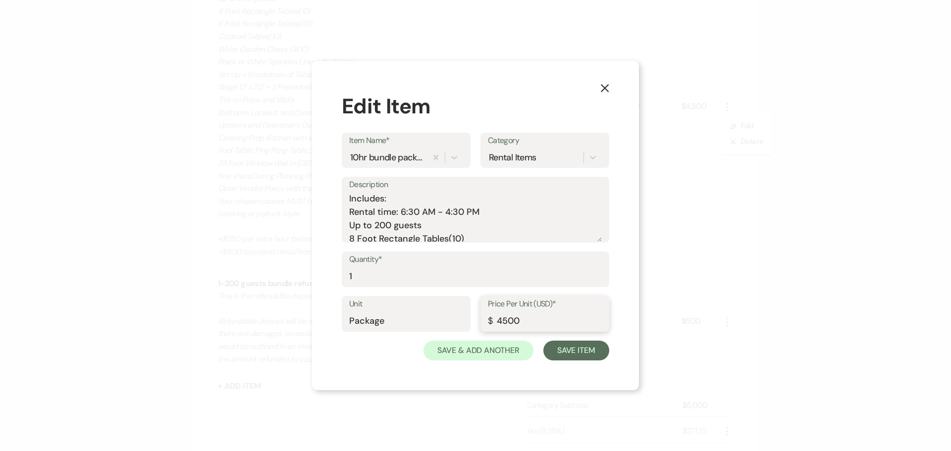
drag, startPoint x: 551, startPoint y: 317, endPoint x: 407, endPoint y: 335, distance: 145.4
click at [407, 335] on div "Unit Package Price Per Unit (USD)* $ 4500" at bounding box center [476, 318] width 268 height 45
type input "5000"
click at [567, 354] on button "Save Item" at bounding box center [577, 351] width 66 height 20
click at [598, 355] on button "Save Item" at bounding box center [577, 351] width 66 height 20
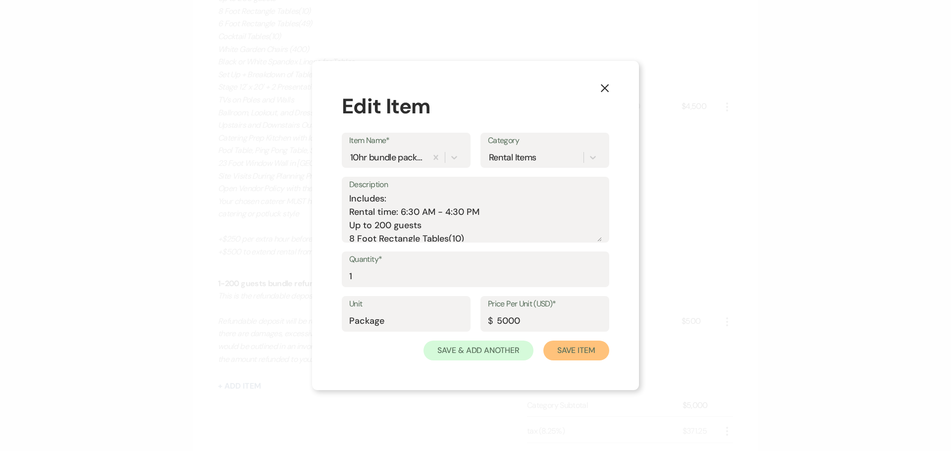
click at [580, 344] on button "Save Item" at bounding box center [577, 351] width 66 height 20
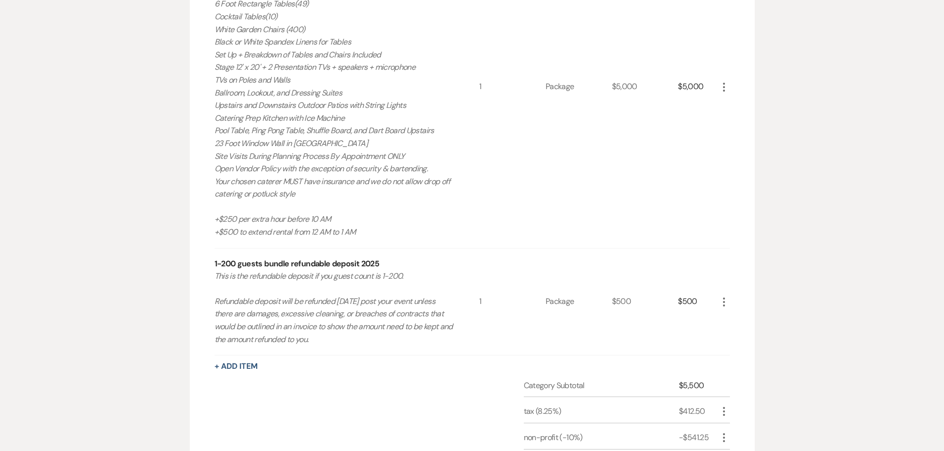
scroll to position [484, 0]
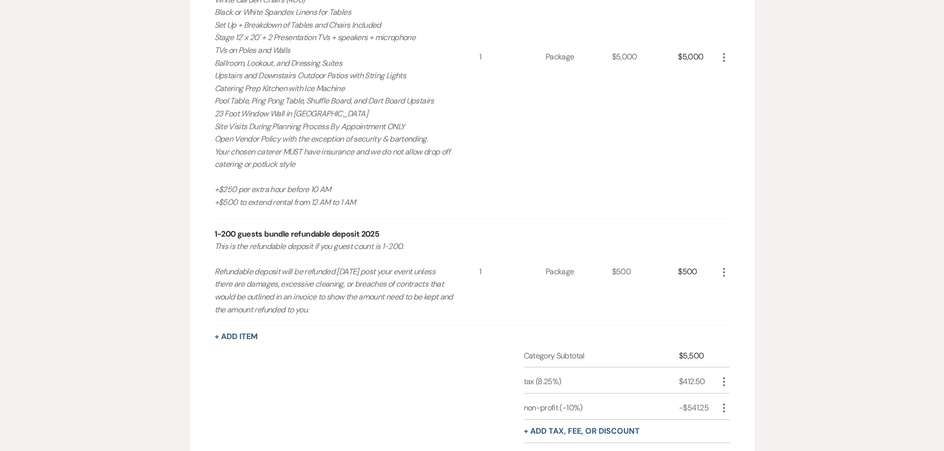
click at [727, 409] on icon "More" at bounding box center [724, 408] width 12 height 12
click at [727, 423] on button "Pencil Edit" at bounding box center [744, 428] width 52 height 16
select select "2"
select select "false"
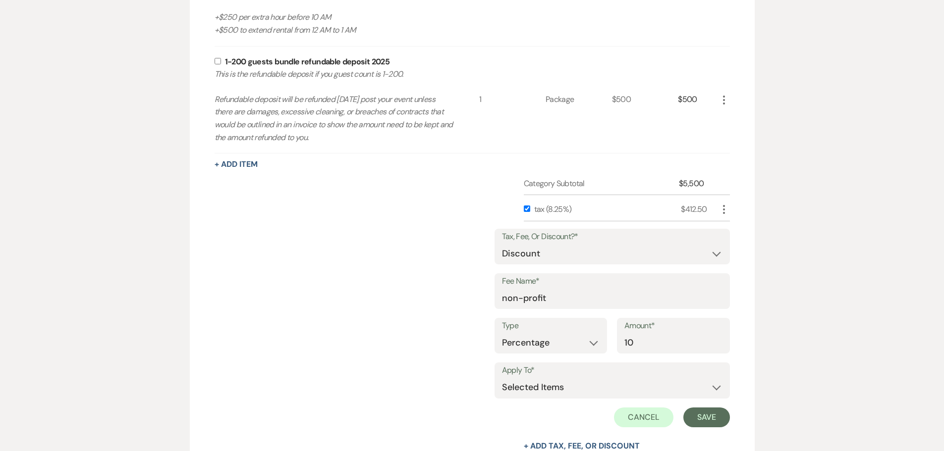
scroll to position [682, 0]
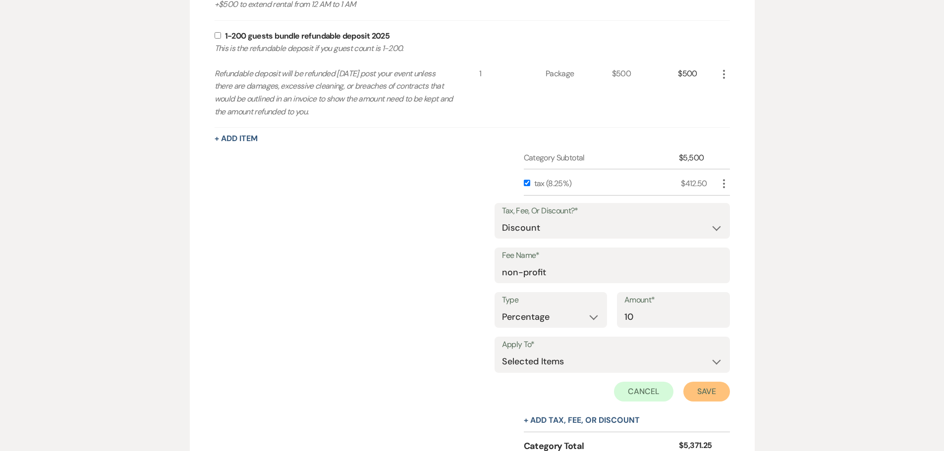
click at [698, 391] on button "Save" at bounding box center [706, 392] width 47 height 20
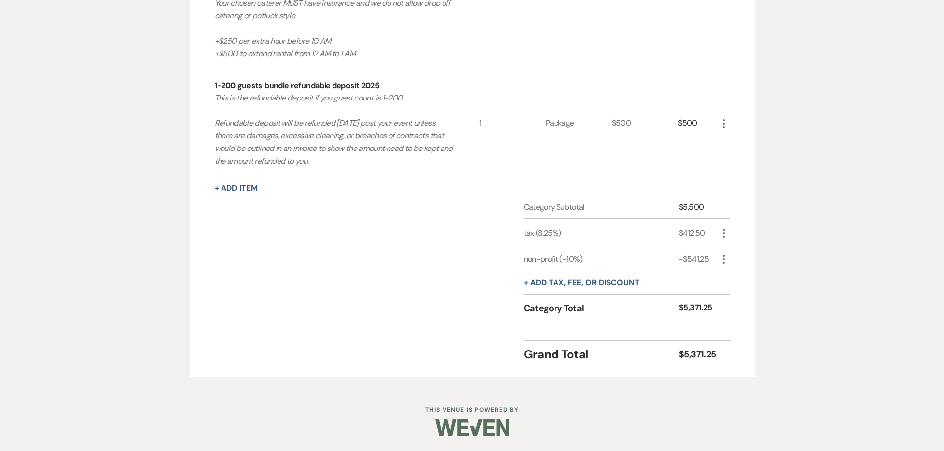
scroll to position [632, 0]
click at [724, 262] on icon "More" at bounding box center [724, 260] width 12 height 12
click at [729, 277] on icon "Pencil" at bounding box center [732, 279] width 6 height 7
select select "2"
select select "false"
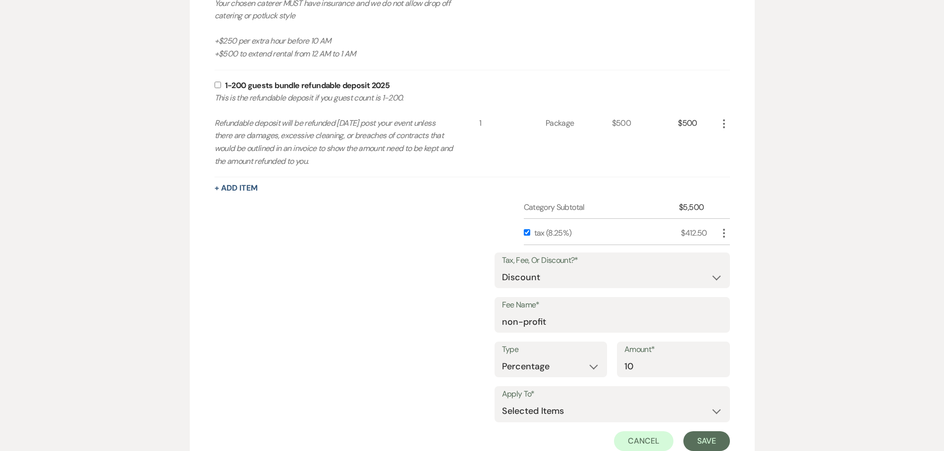
click at [528, 229] on input "checkbox" at bounding box center [527, 232] width 6 height 6
checkbox input "false"
click at [708, 443] on button "Save" at bounding box center [706, 442] width 47 height 20
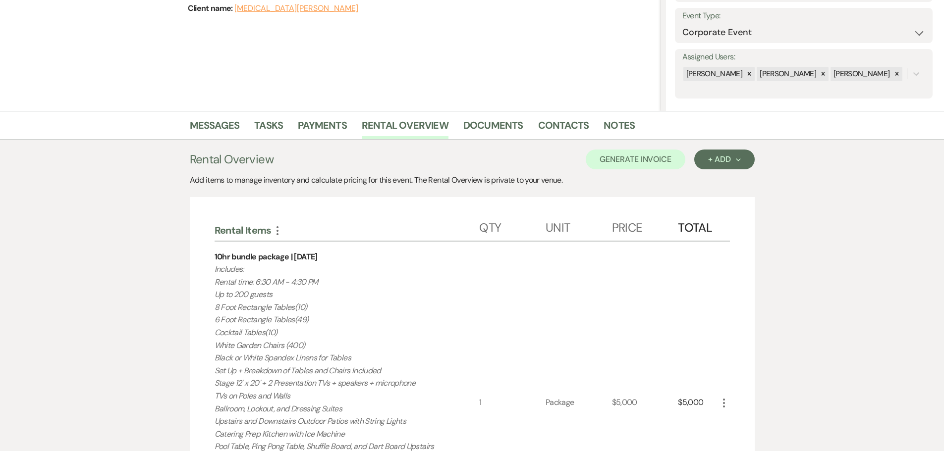
scroll to position [137, 0]
click at [657, 163] on button "Generate Invoice" at bounding box center [636, 161] width 100 height 20
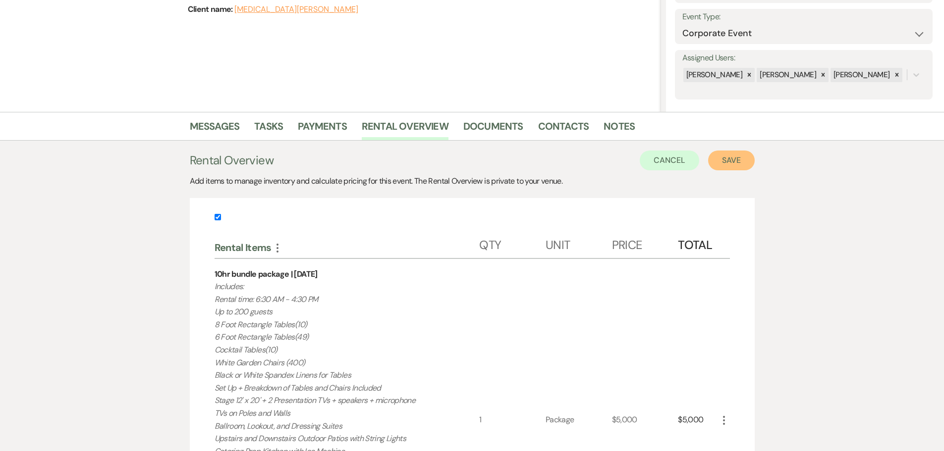
click at [731, 160] on button "Save" at bounding box center [731, 161] width 47 height 20
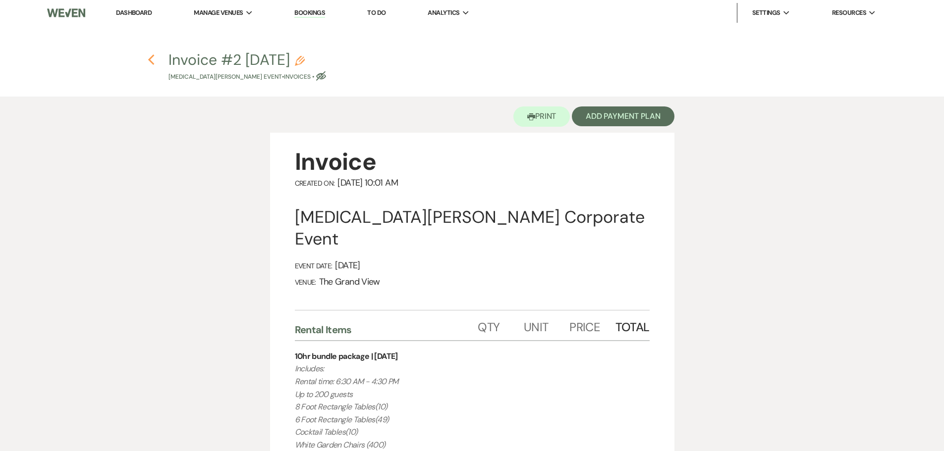
click at [154, 61] on icon "Previous" at bounding box center [151, 60] width 7 height 12
select select "5"
select select "9"
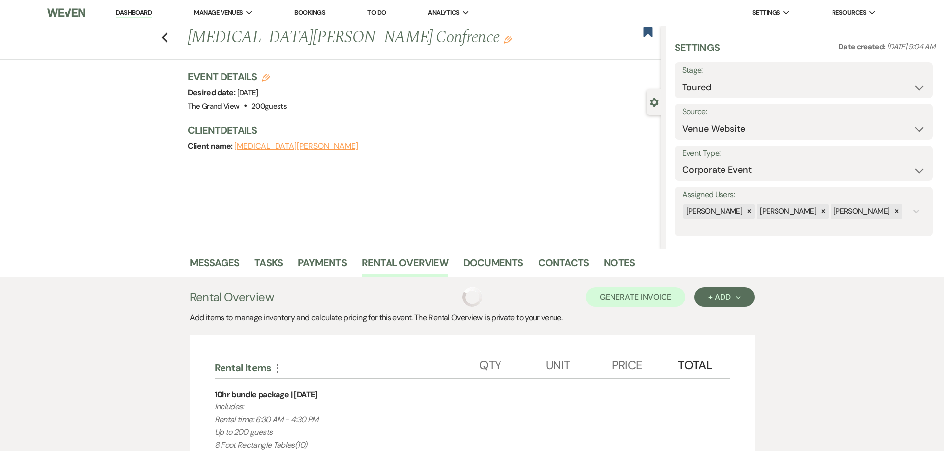
scroll to position [137, 0]
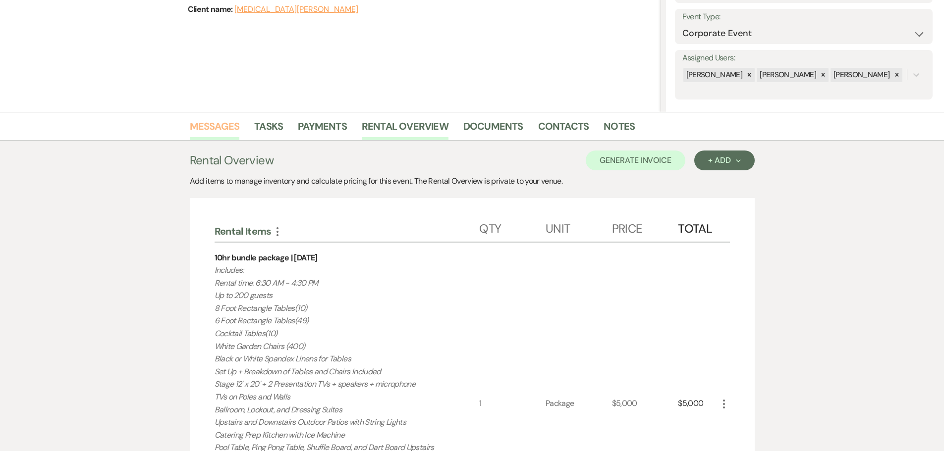
click at [216, 121] on link "Messages" at bounding box center [215, 129] width 50 height 22
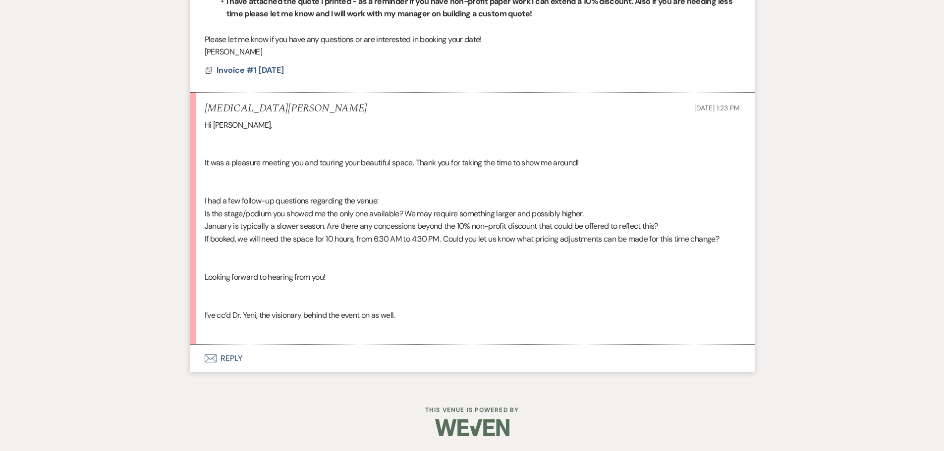
click at [226, 358] on button "Envelope Reply" at bounding box center [472, 359] width 565 height 28
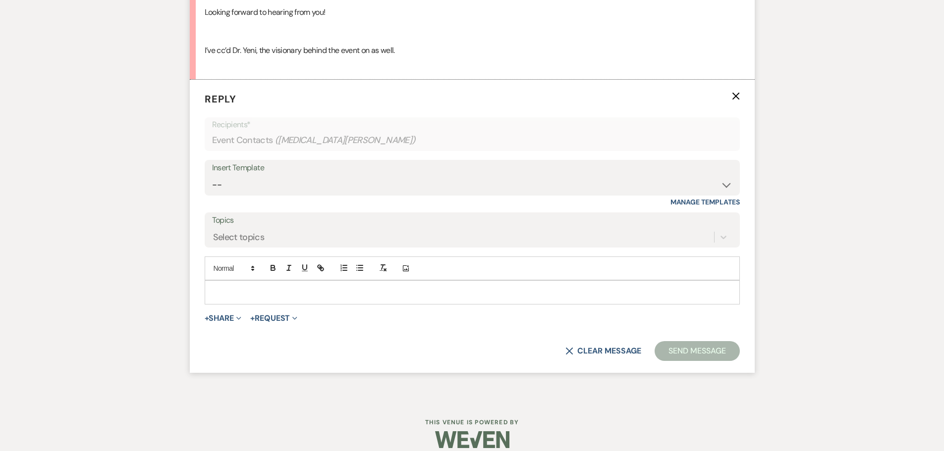
scroll to position [884, 0]
click at [262, 285] on div at bounding box center [472, 291] width 534 height 23
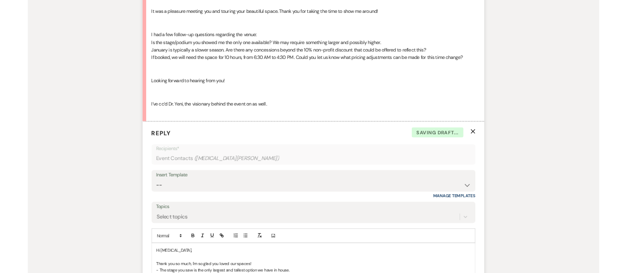
scroll to position [773, 0]
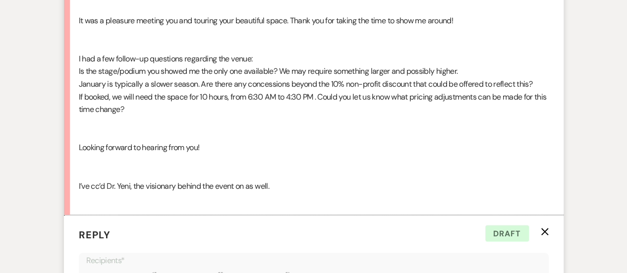
click at [317, 118] on div "Hi [PERSON_NAME], It was a pleasure meeting you and touring your beautiful spac…" at bounding box center [314, 90] width 470 height 228
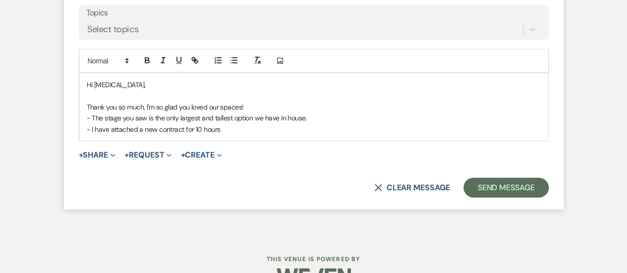
scroll to position [1115, 0]
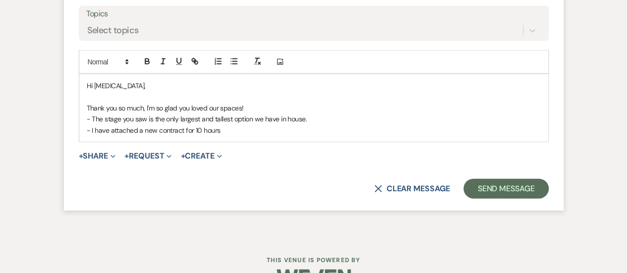
click at [235, 131] on p "- I have attached a new contract for 10 hours" at bounding box center [314, 130] width 454 height 11
click at [218, 130] on p "- I have attached a new contract for 10 hours $5000" at bounding box center [314, 130] width 454 height 11
click at [281, 131] on p "- I have attached a new contract for 10 hours which is $5000" at bounding box center [314, 130] width 454 height 11
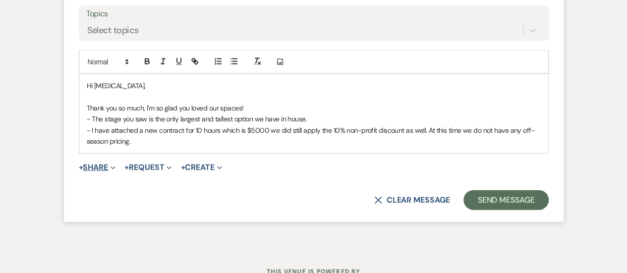
click at [91, 166] on button "+ Share Expand" at bounding box center [97, 168] width 37 height 8
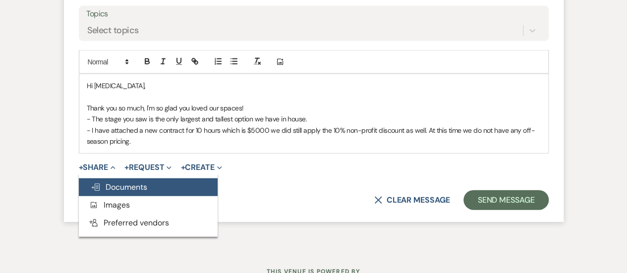
click at [113, 182] on span "Doc Upload Documents" at bounding box center [119, 187] width 56 height 10
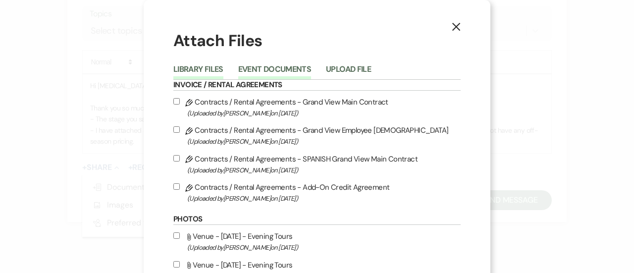
click at [286, 68] on button "Event Documents" at bounding box center [274, 72] width 73 height 14
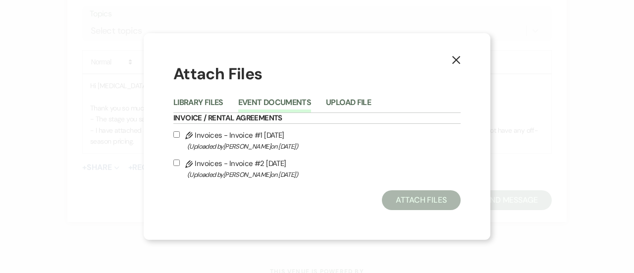
click at [258, 166] on label "Pencil Invoices - Invoice #2 [DATE] (Uploaded by [PERSON_NAME] on [DATE] )" at bounding box center [316, 168] width 287 height 23
click at [180, 166] on input "Pencil Invoices - Invoice #2 [DATE] (Uploaded by [PERSON_NAME] on [DATE] )" at bounding box center [176, 163] width 6 height 6
checkbox input "true"
click at [413, 206] on button "Attach Files" at bounding box center [421, 200] width 79 height 20
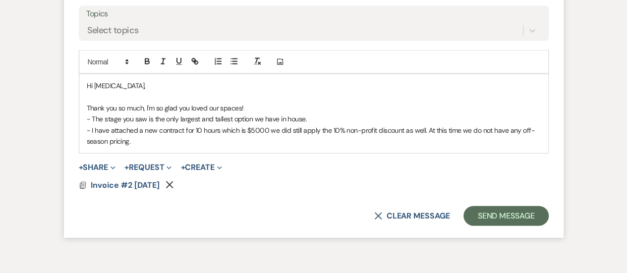
click at [186, 146] on div "Hi [PERSON_NAME], Thank you so much, I'm so glad you loved our spaces! - The st…" at bounding box center [313, 113] width 469 height 78
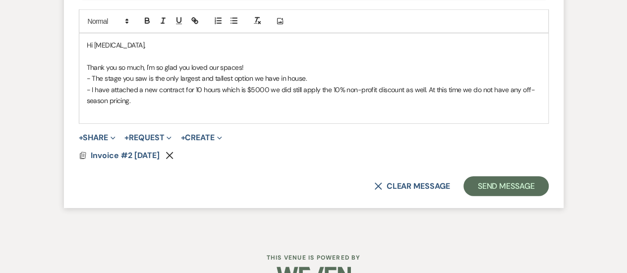
scroll to position [1155, 0]
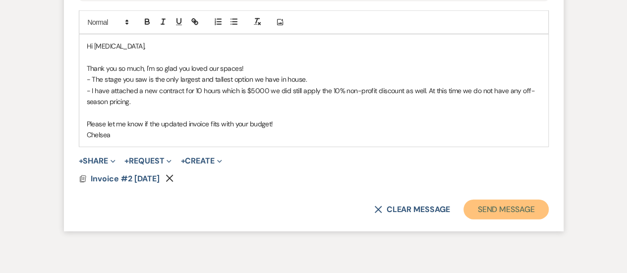
click at [527, 207] on button "Send Message" at bounding box center [505, 210] width 85 height 20
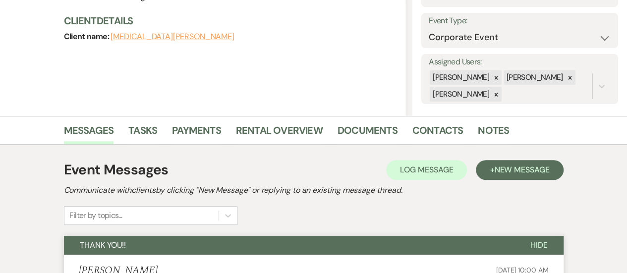
scroll to position [0, 0]
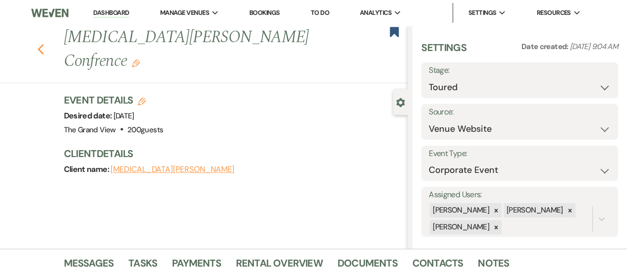
click at [44, 44] on use "button" at bounding box center [40, 49] width 6 height 11
select select "5"
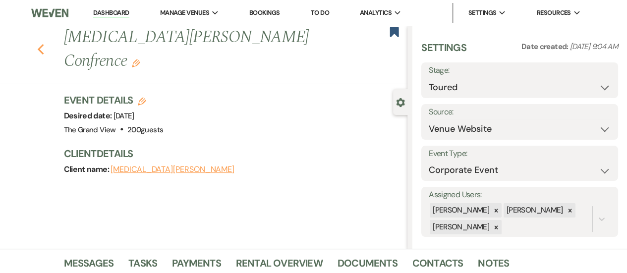
select select "5"
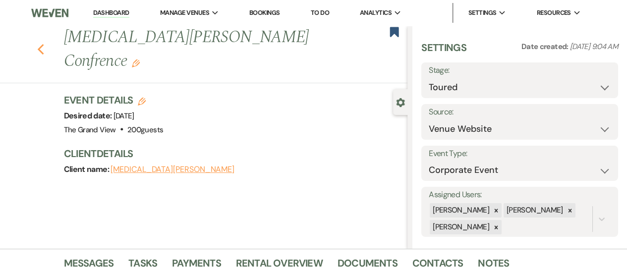
select select "5"
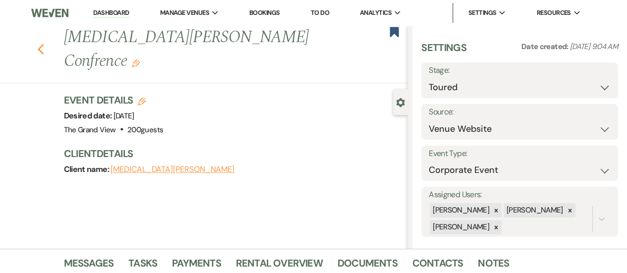
select select "5"
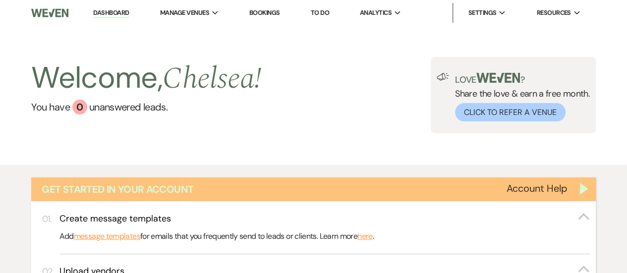
click at [586, 186] on div "Get Started in Your Account" at bounding box center [313, 189] width 564 height 24
